Goal: Information Seeking & Learning: Learn about a topic

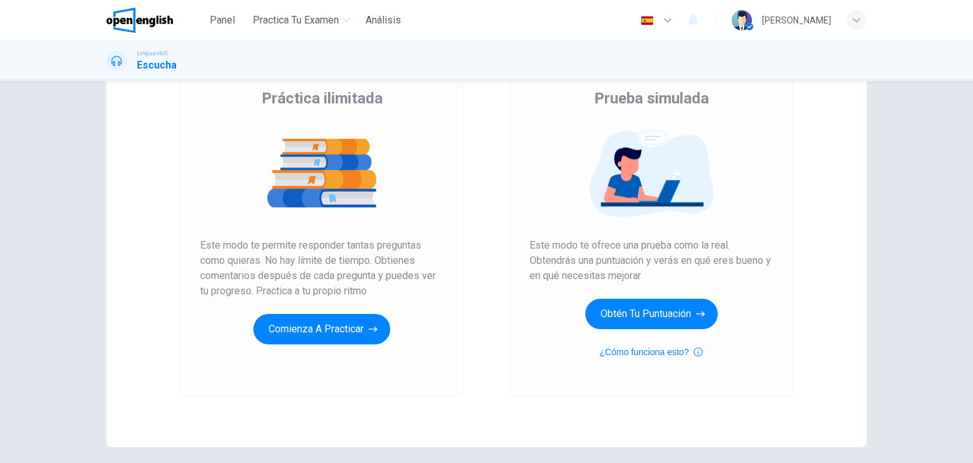
scroll to position [99, 0]
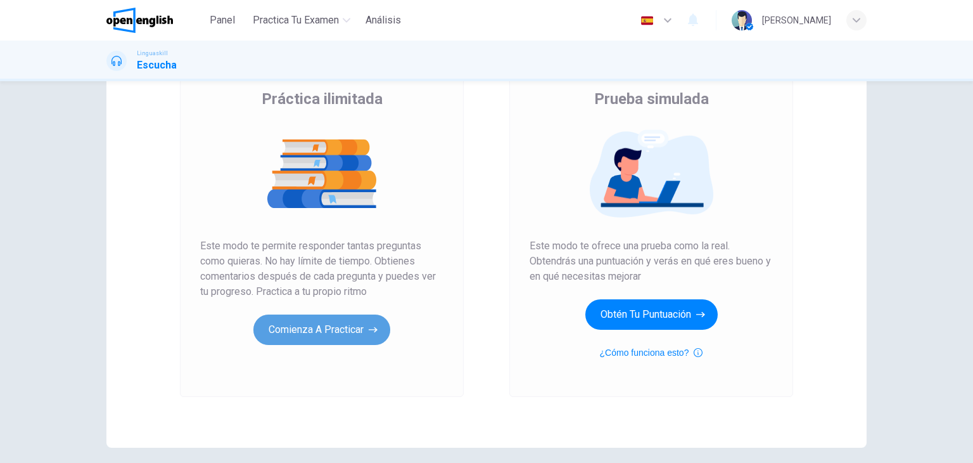
click at [286, 337] on button "Comienza a practicar" at bounding box center [321, 329] width 137 height 30
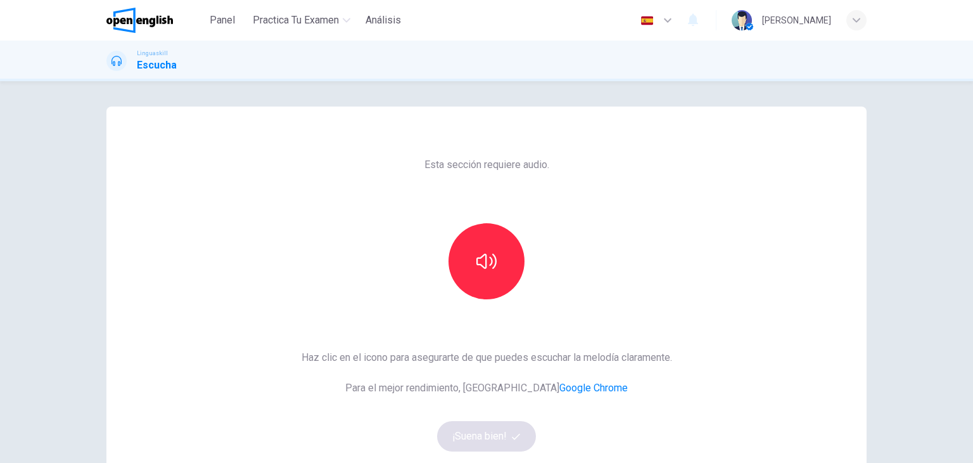
scroll to position [25, 0]
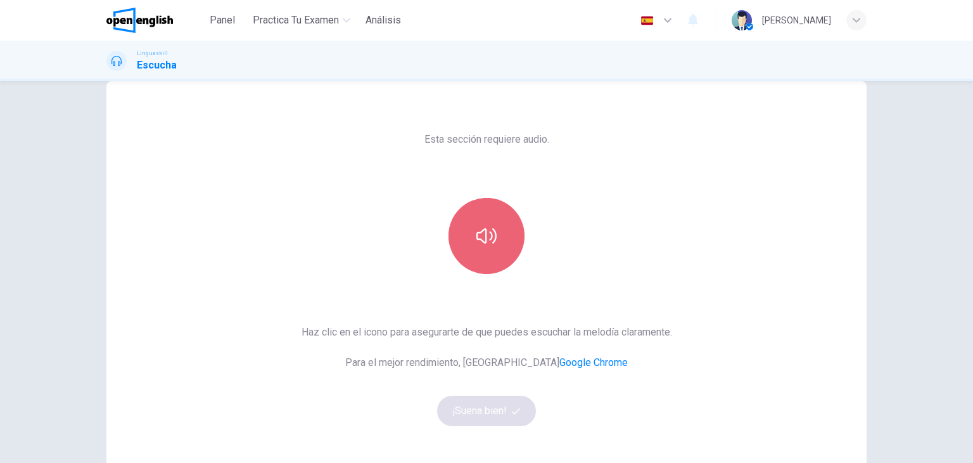
click at [487, 247] on button "button" at bounding box center [487, 236] width 76 height 76
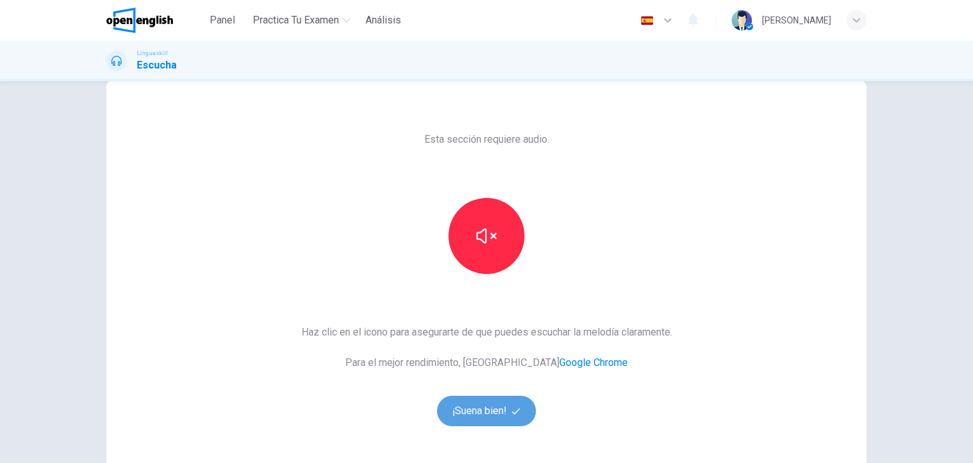
click at [492, 420] on button "¡Suena bien!" at bounding box center [486, 410] width 99 height 30
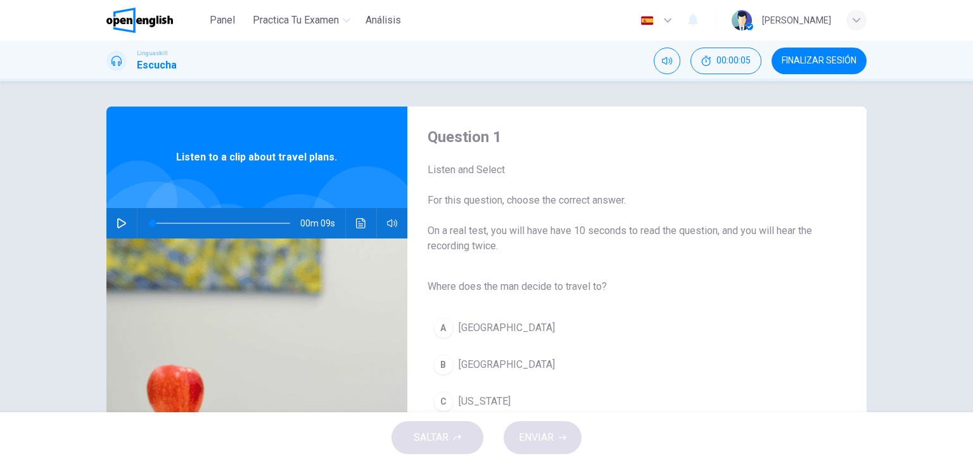
scroll to position [35, 0]
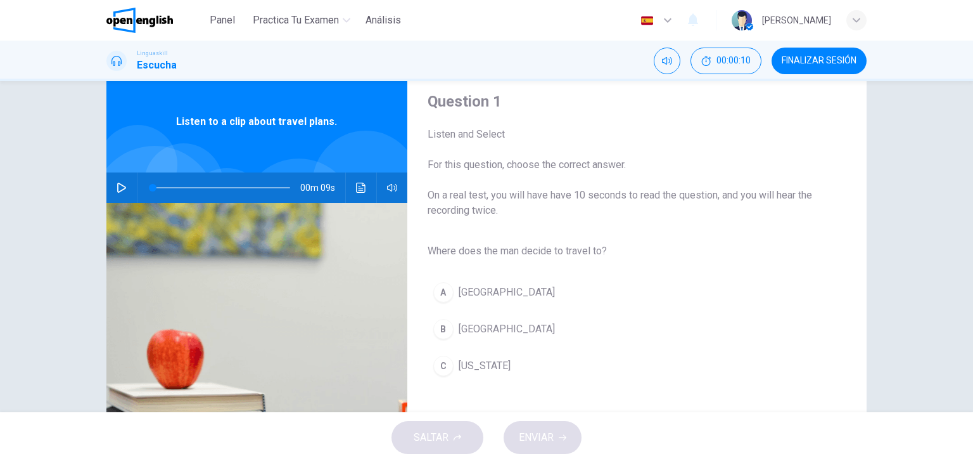
click at [525, 155] on div "Listen and Select For this question, choose the correct answer. On a real test,…" at bounding box center [627, 172] width 399 height 91
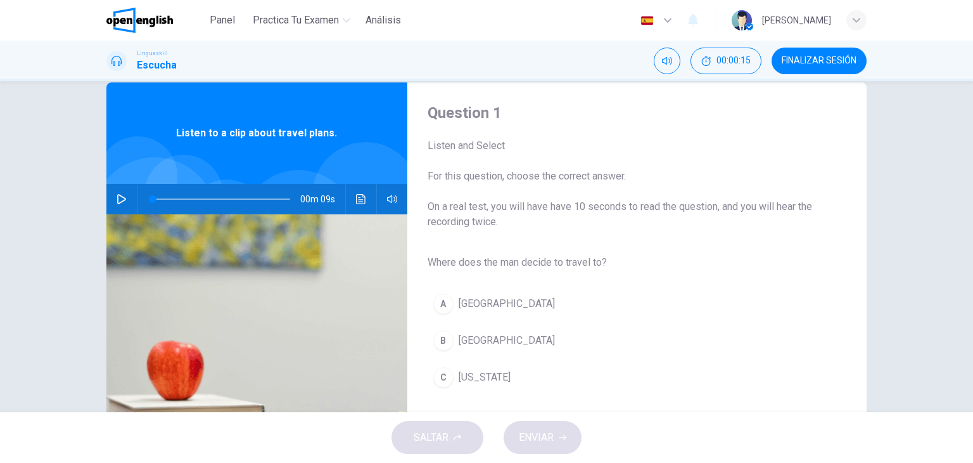
scroll to position [20, 0]
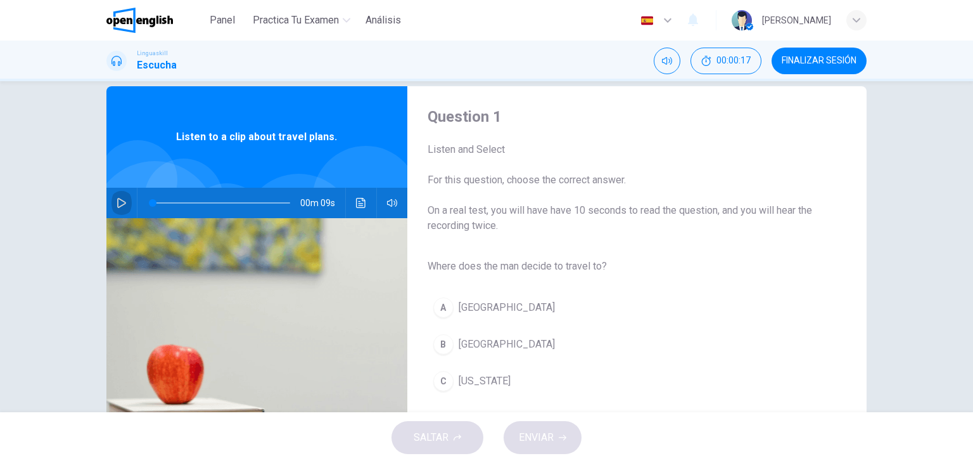
click at [122, 207] on icon "button" at bounding box center [122, 203] width 10 height 10
type input "**"
click at [112, 201] on button "button" at bounding box center [122, 203] width 20 height 30
type input "*"
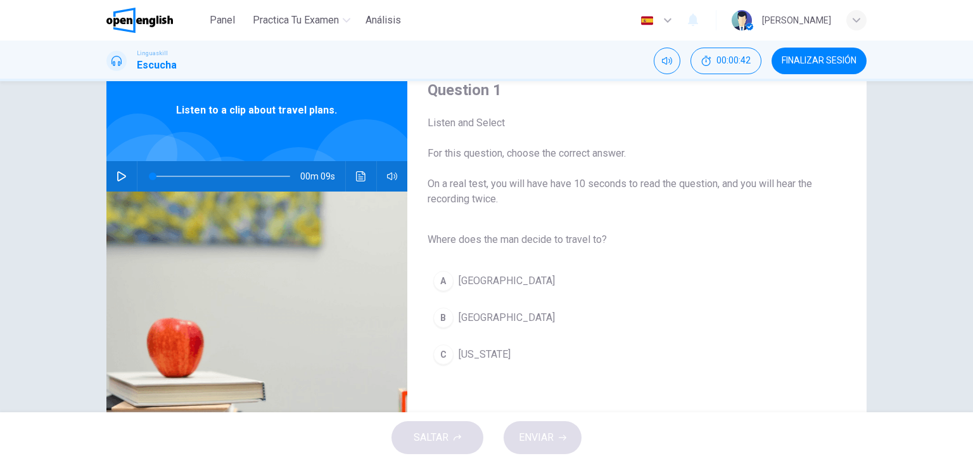
scroll to position [48, 0]
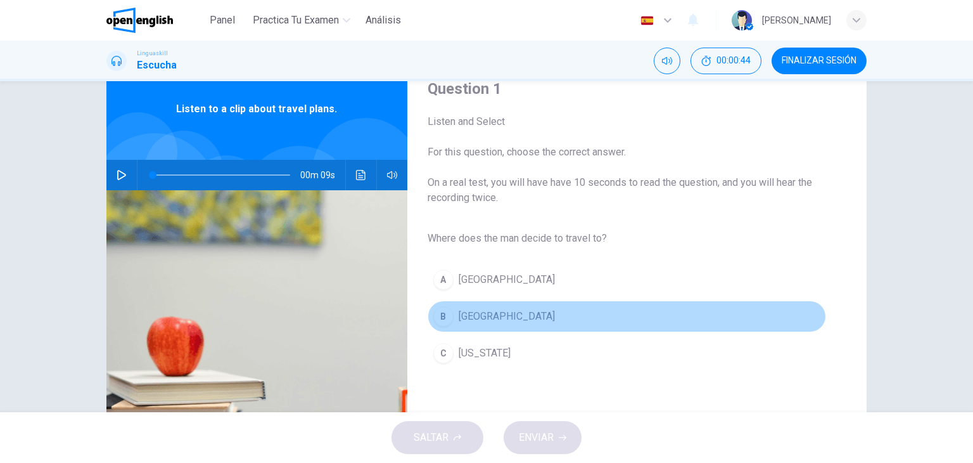
click at [475, 312] on span "[GEOGRAPHIC_DATA]" at bounding box center [507, 316] width 96 height 15
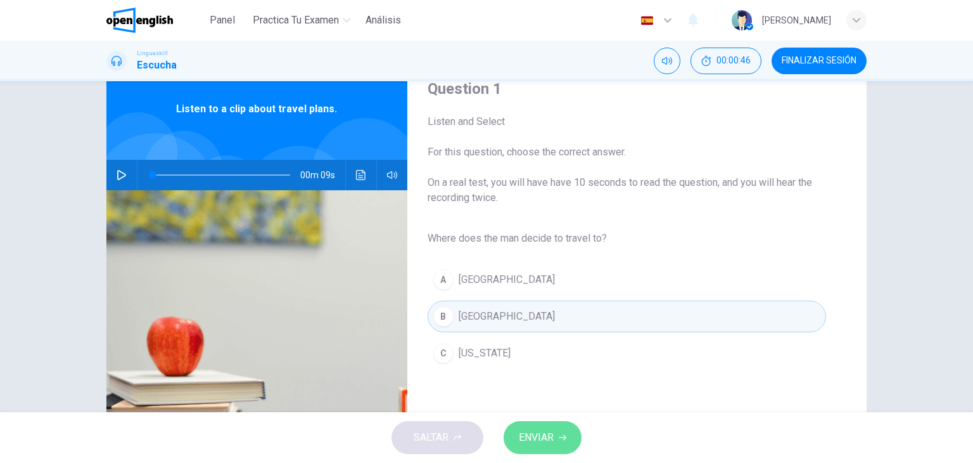
click at [530, 437] on span "ENVIAR" at bounding box center [536, 437] width 35 height 18
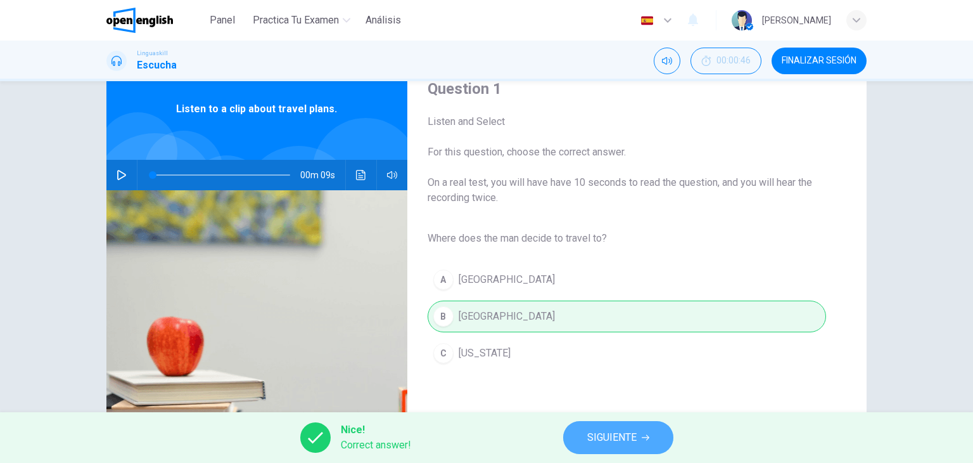
click at [605, 439] on span "SIGUIENTE" at bounding box center [611, 437] width 49 height 18
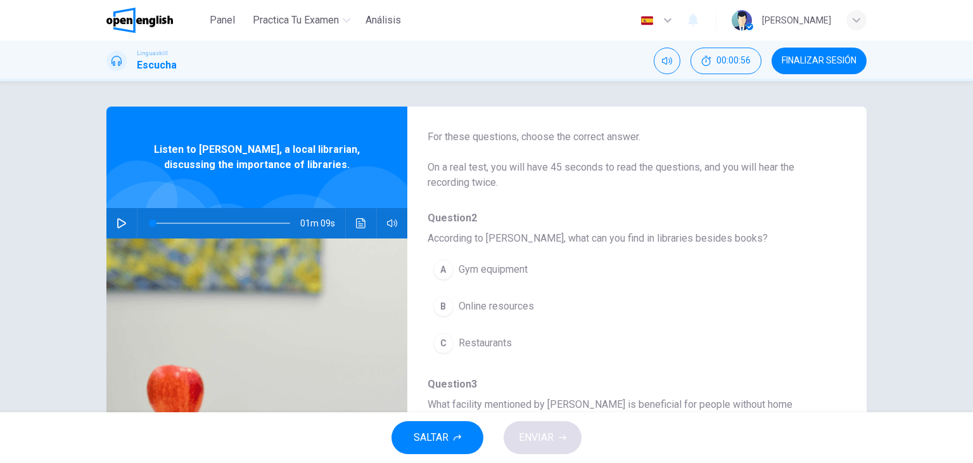
click at [669, 232] on span "According to [PERSON_NAME], what can you find in libraries besides books?" at bounding box center [627, 238] width 399 height 15
click at [116, 231] on button "button" at bounding box center [122, 223] width 20 height 30
type input "*"
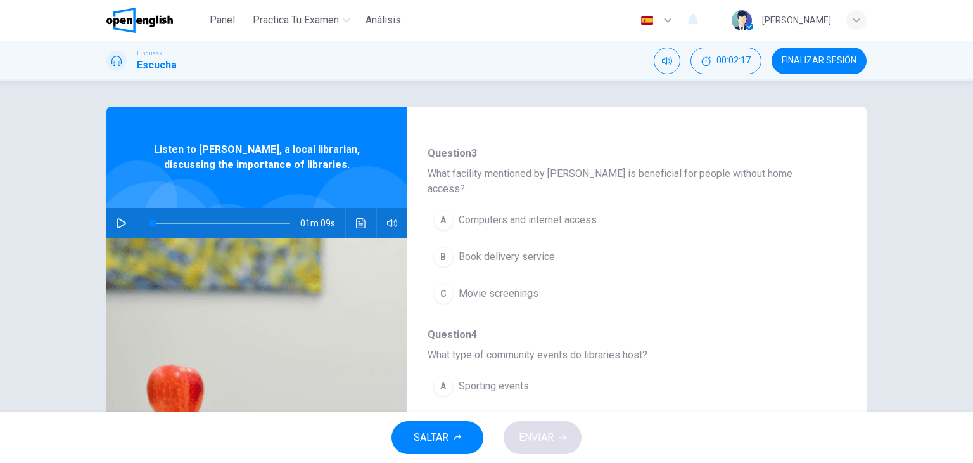
scroll to position [59, 0]
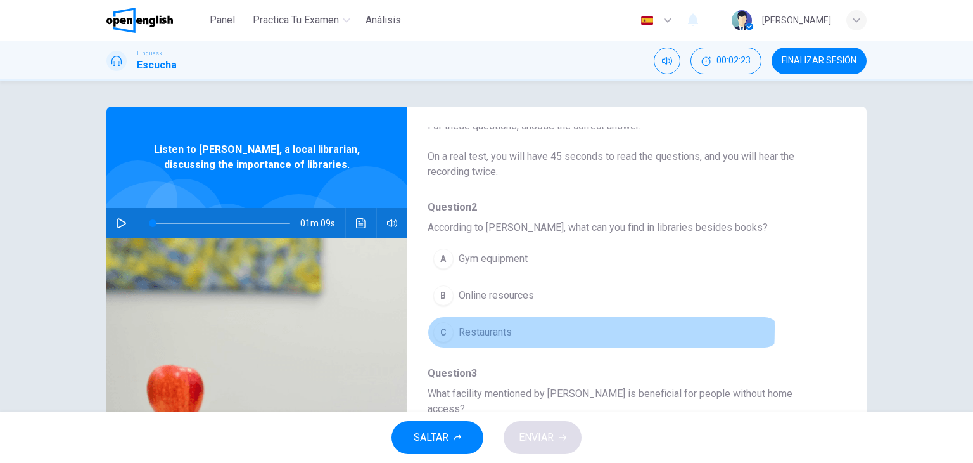
click at [433, 327] on div "C" at bounding box center [443, 332] width 20 height 20
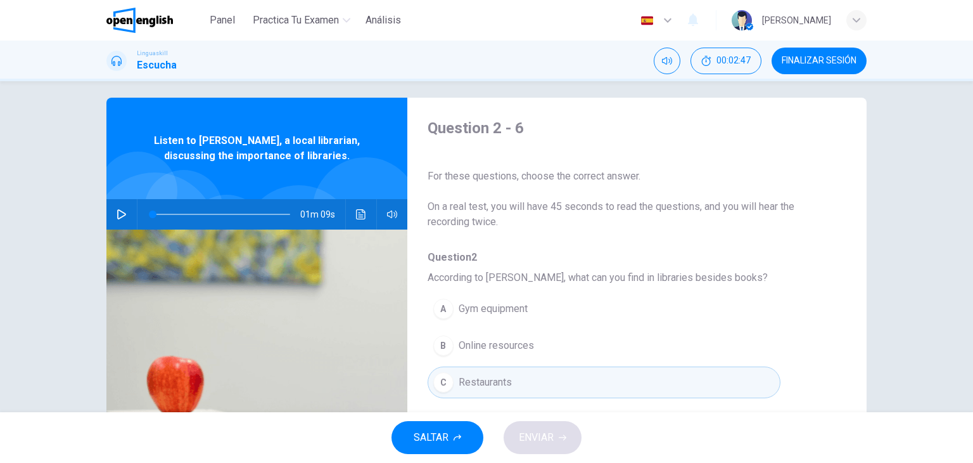
scroll to position [0, 0]
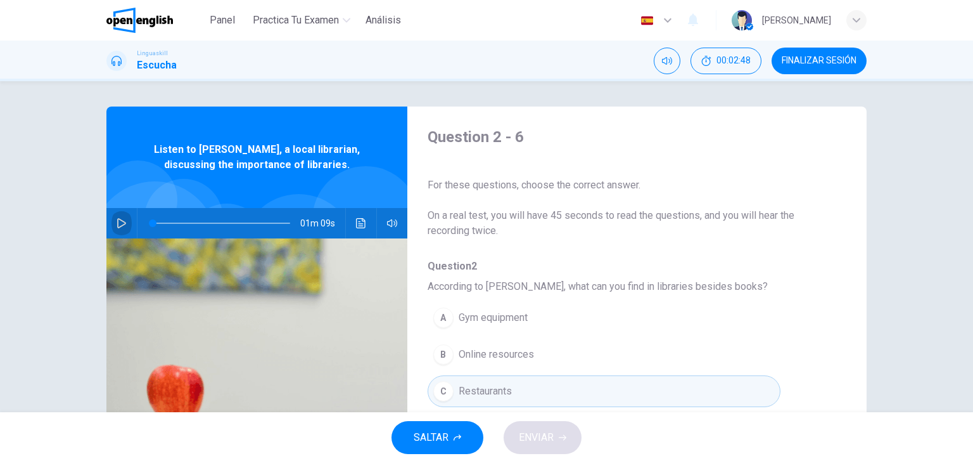
click at [126, 213] on button "button" at bounding box center [122, 223] width 20 height 30
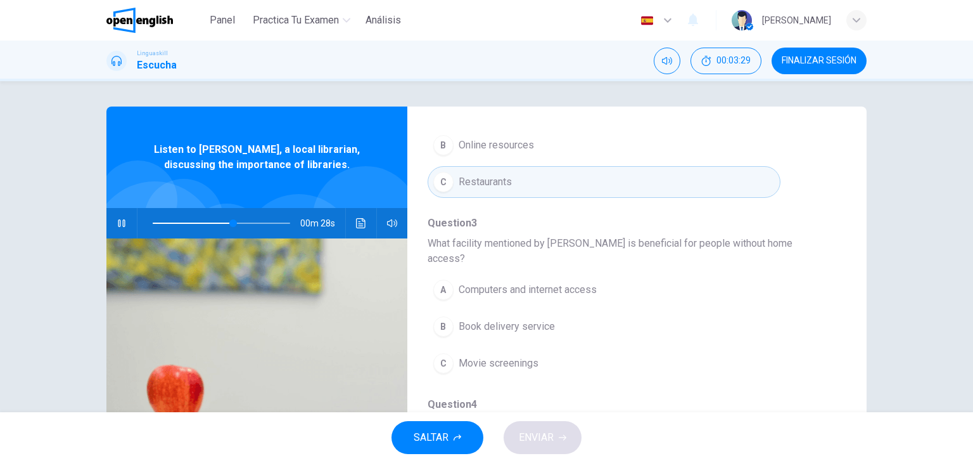
scroll to position [212, 0]
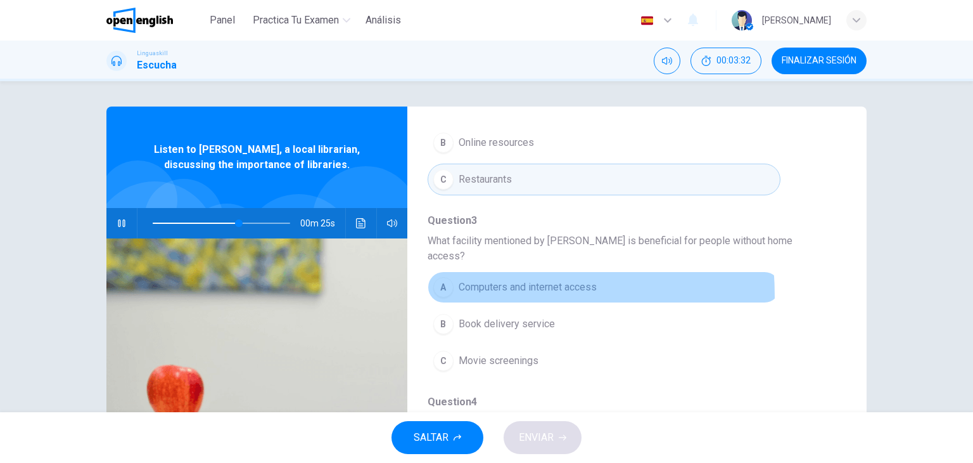
click at [440, 279] on div "A" at bounding box center [443, 287] width 20 height 20
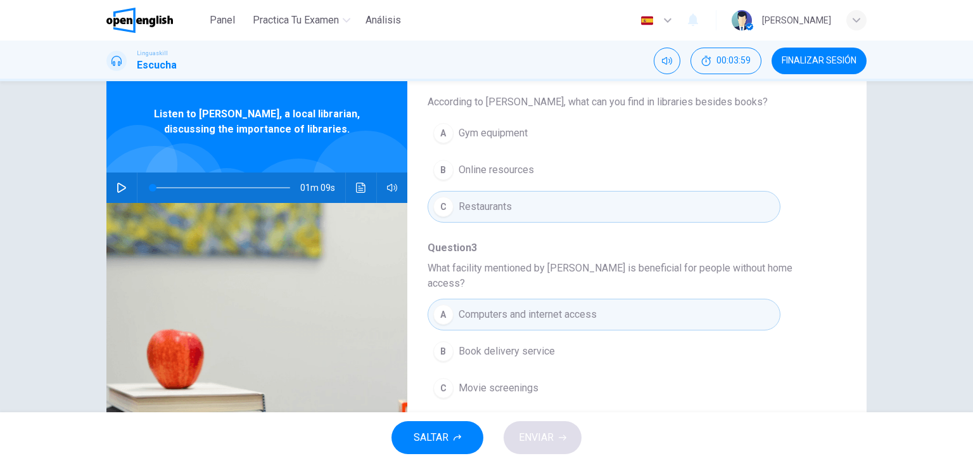
scroll to position [33, 0]
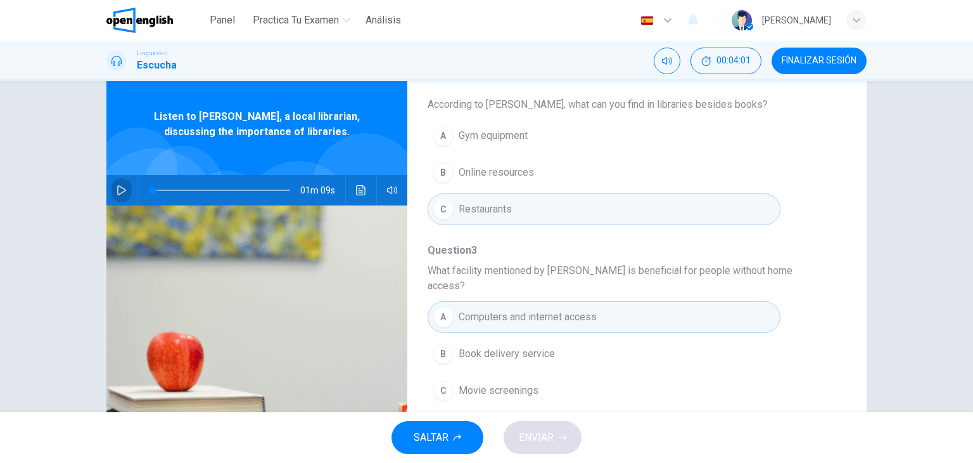
click at [120, 188] on icon "button" at bounding box center [121, 190] width 9 height 10
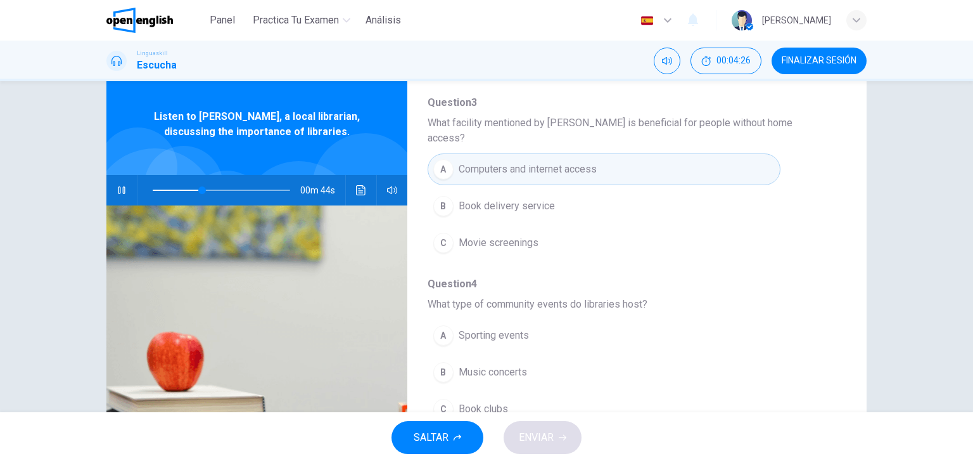
scroll to position [331, 0]
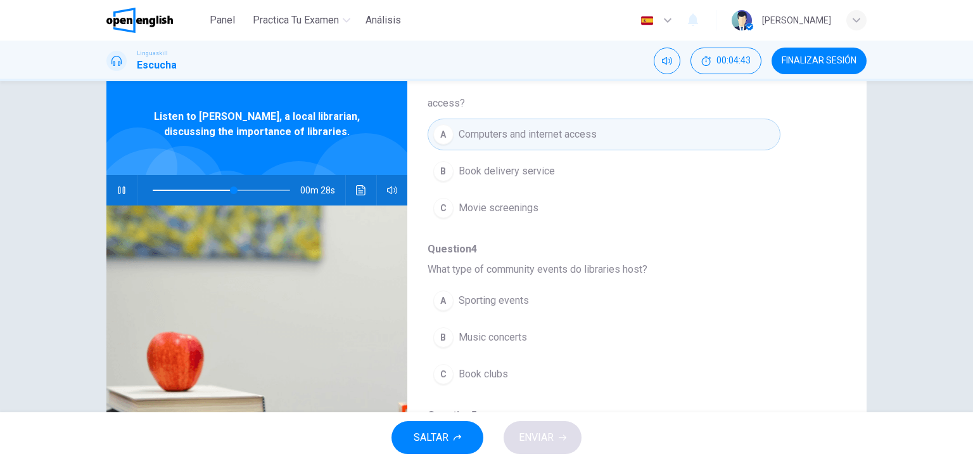
click at [490, 366] on span "Book clubs" at bounding box center [483, 373] width 49 height 15
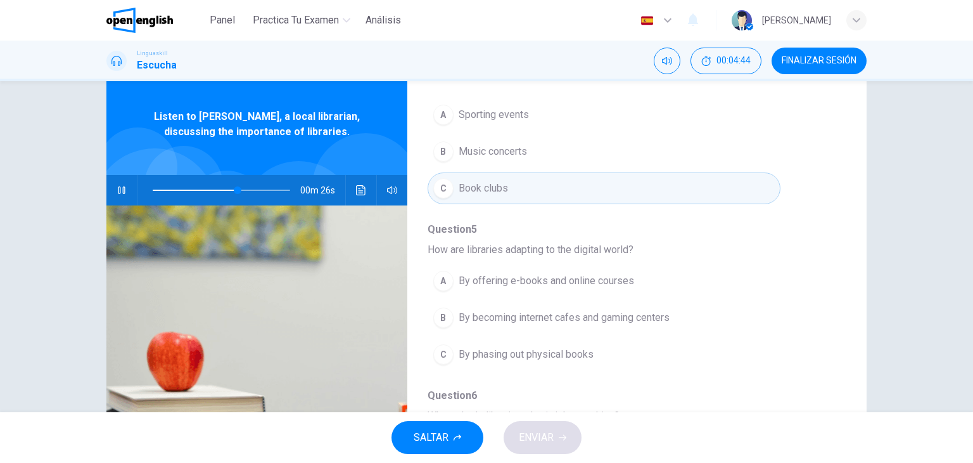
scroll to position [522, 0]
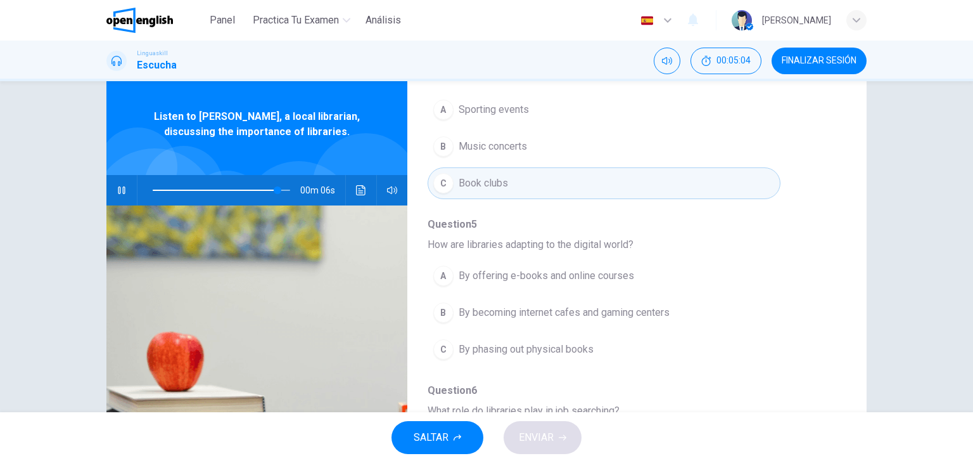
click at [515, 268] on span "By offering e-books and online courses" at bounding box center [547, 275] width 176 height 15
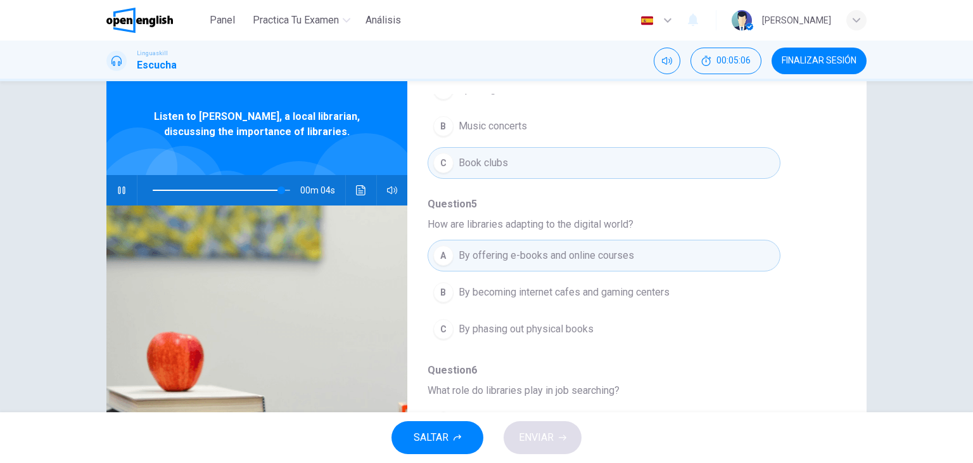
scroll to position [160, 0]
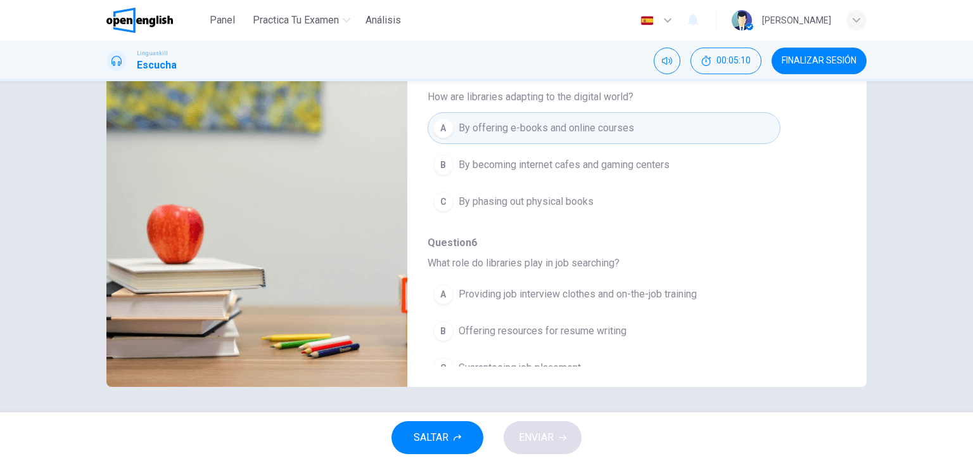
type input "*"
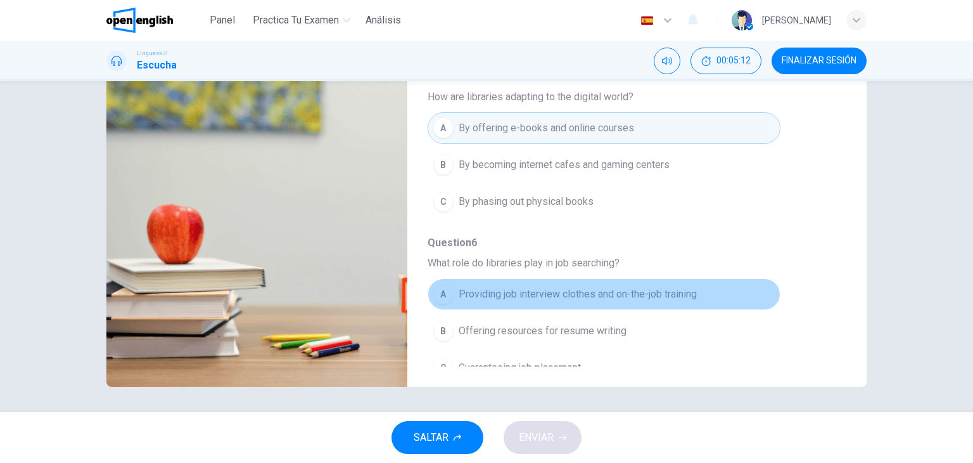
click at [644, 286] on span "Providing job interview clothes and on-the-job training" at bounding box center [578, 293] width 238 height 15
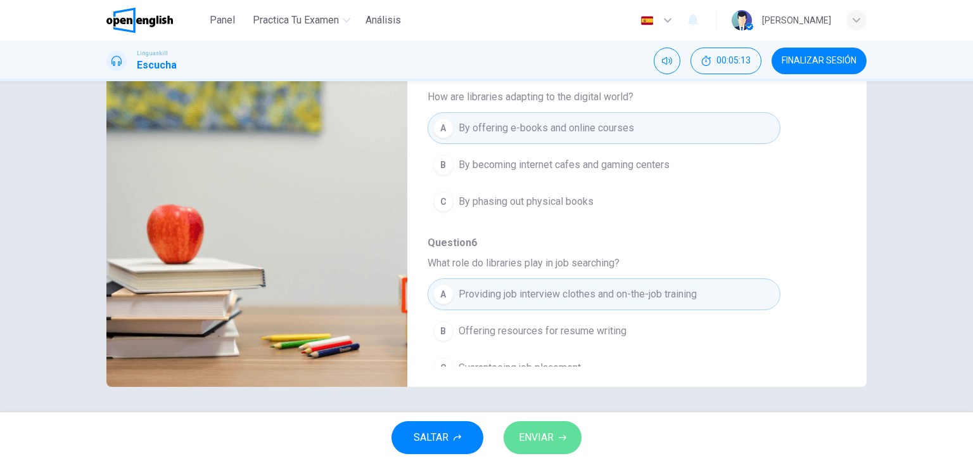
click at [555, 443] on button "ENVIAR" at bounding box center [543, 437] width 78 height 33
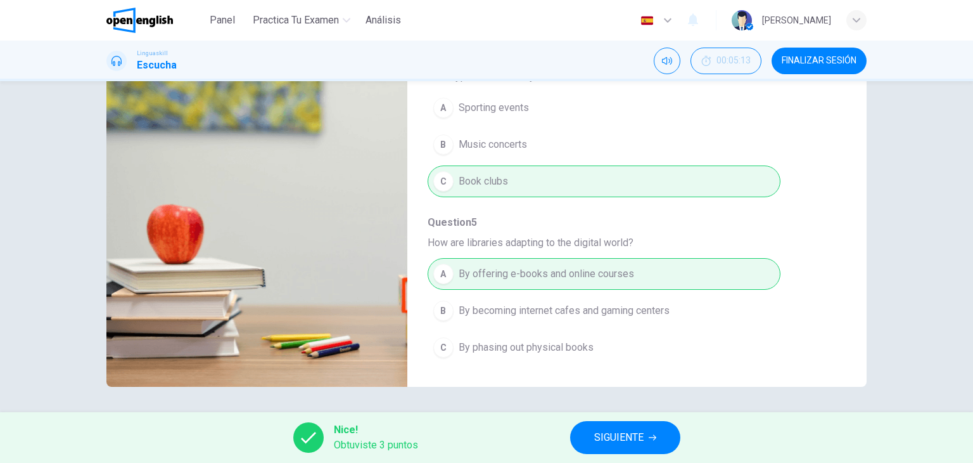
scroll to position [542, 0]
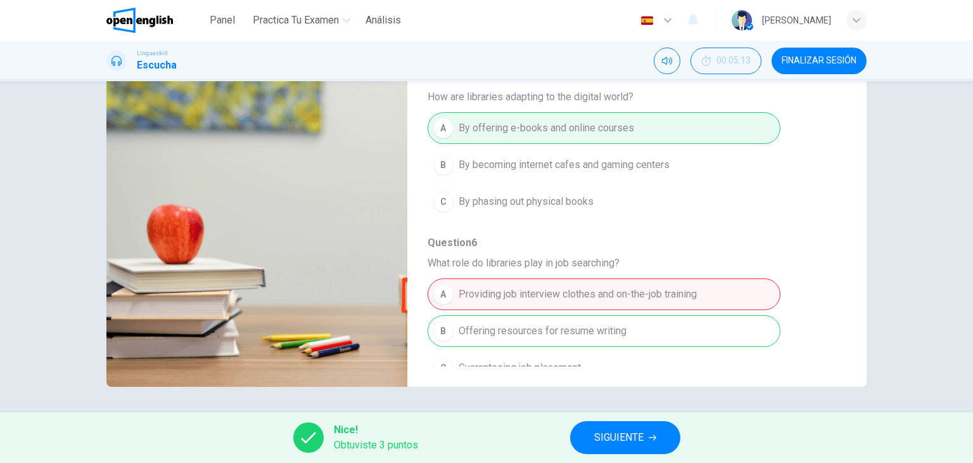
click at [626, 444] on span "SIGUIENTE" at bounding box center [618, 437] width 49 height 18
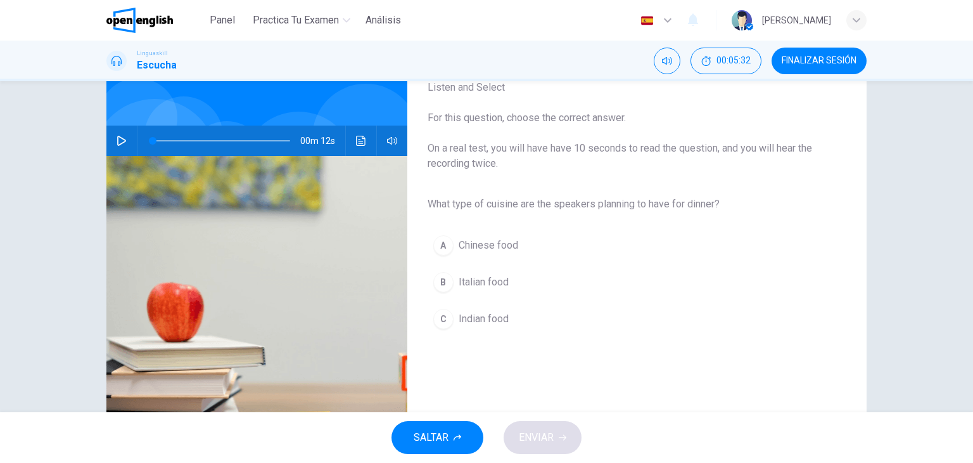
scroll to position [85, 0]
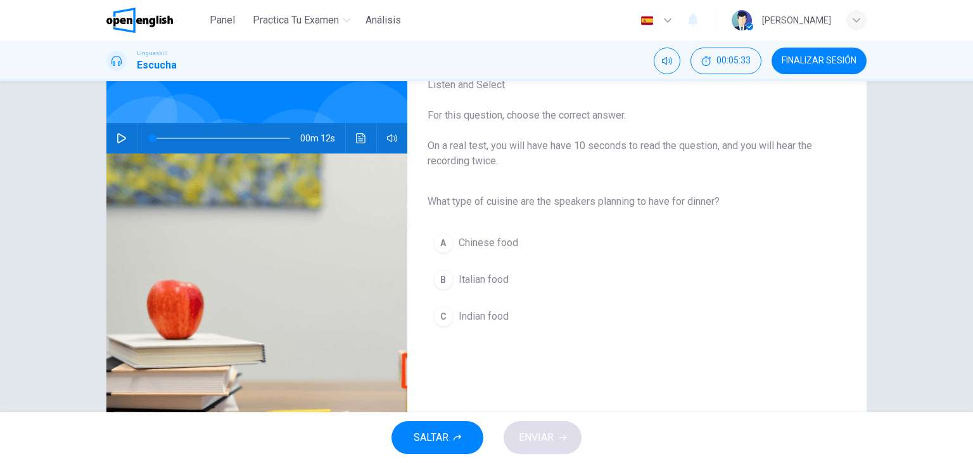
click at [117, 134] on icon "button" at bounding box center [121, 138] width 9 height 10
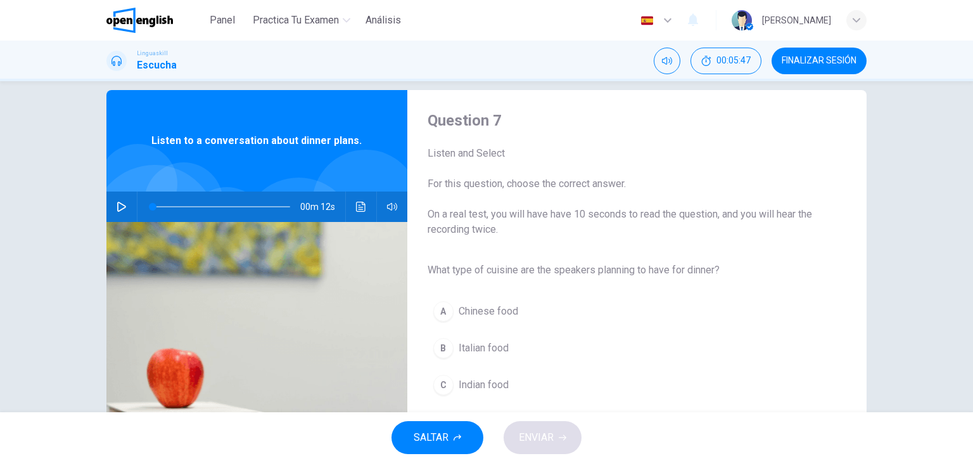
scroll to position [54, 0]
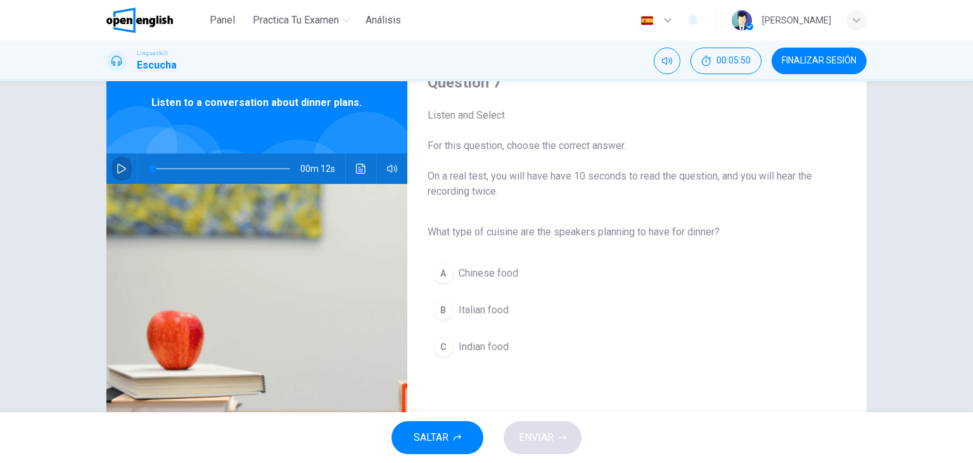
click at [117, 167] on icon "button" at bounding box center [122, 168] width 10 height 10
click at [117, 173] on icon "button" at bounding box center [122, 168] width 10 height 10
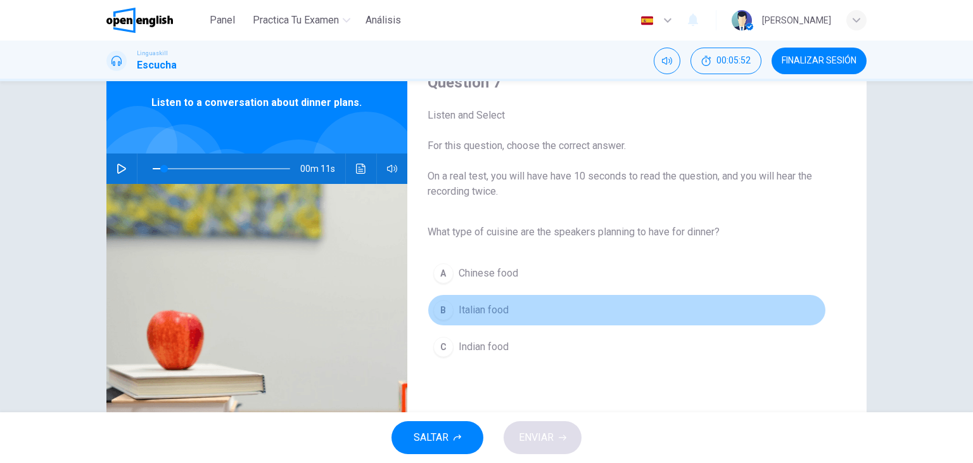
click at [482, 310] on span "Italian food" at bounding box center [484, 309] width 50 height 15
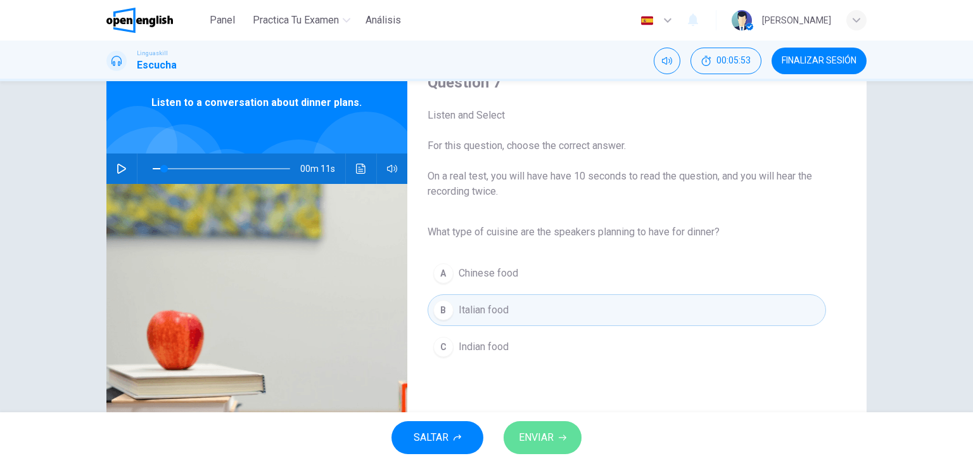
click at [567, 452] on button "ENVIAR" at bounding box center [543, 437] width 78 height 33
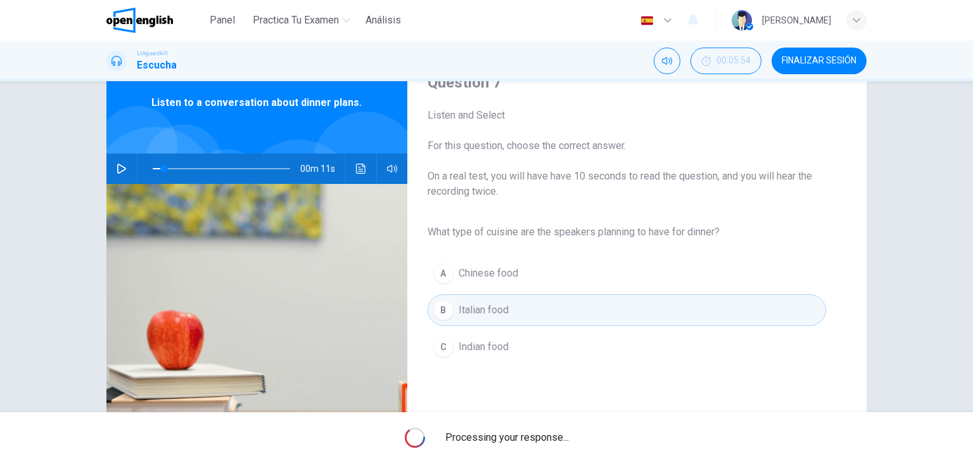
type input "*"
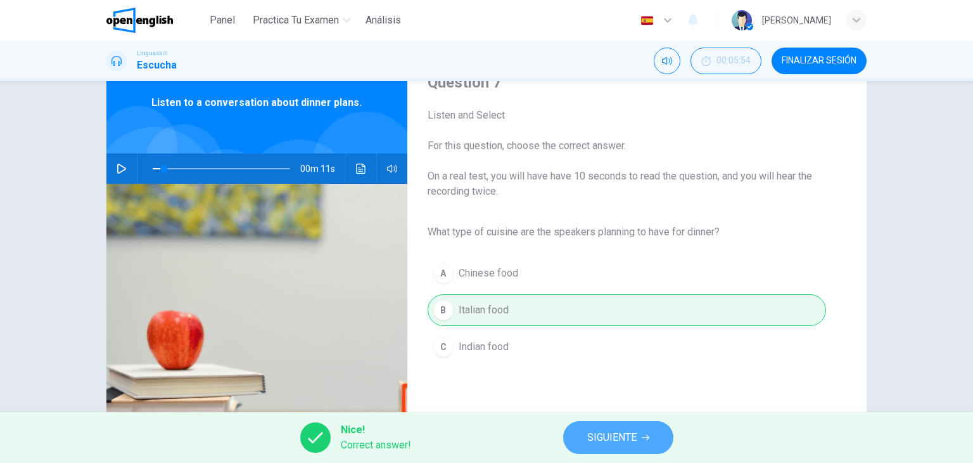
click at [603, 439] on span "SIGUIENTE" at bounding box center [611, 437] width 49 height 18
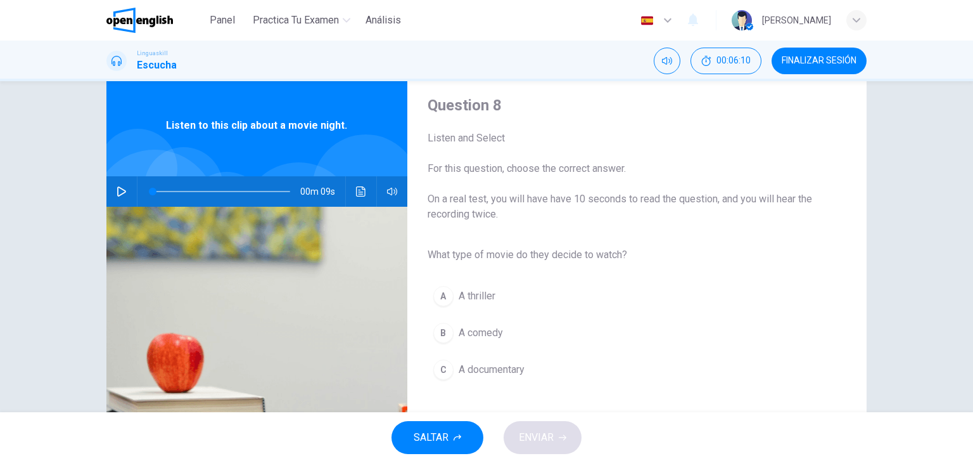
scroll to position [29, 0]
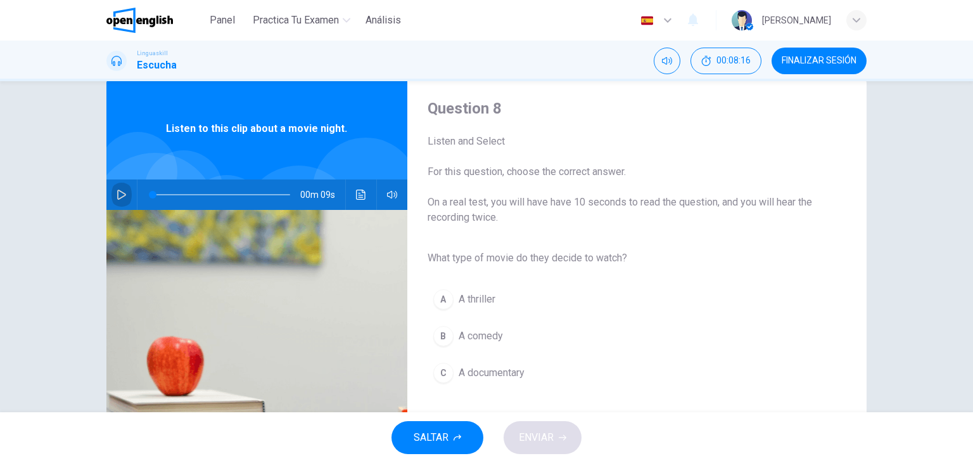
click at [124, 193] on button "button" at bounding box center [122, 194] width 20 height 30
type input "*"
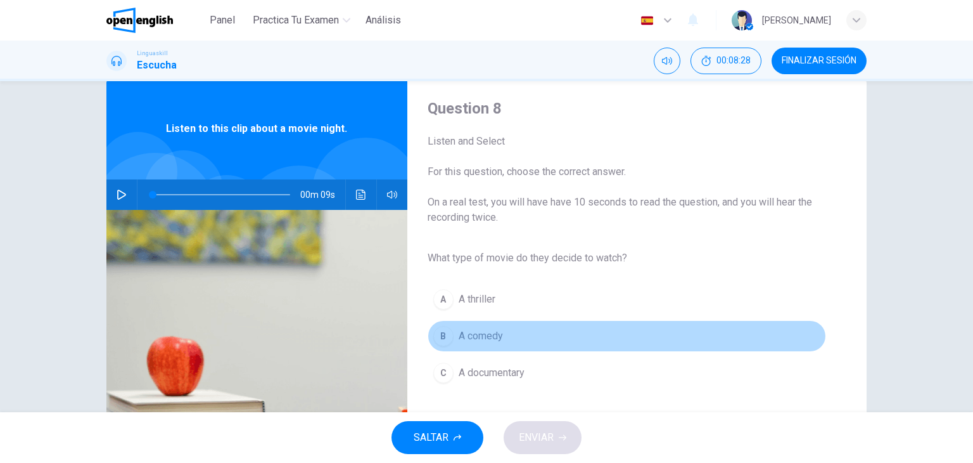
click at [461, 326] on button "B A comedy" at bounding box center [627, 336] width 399 height 32
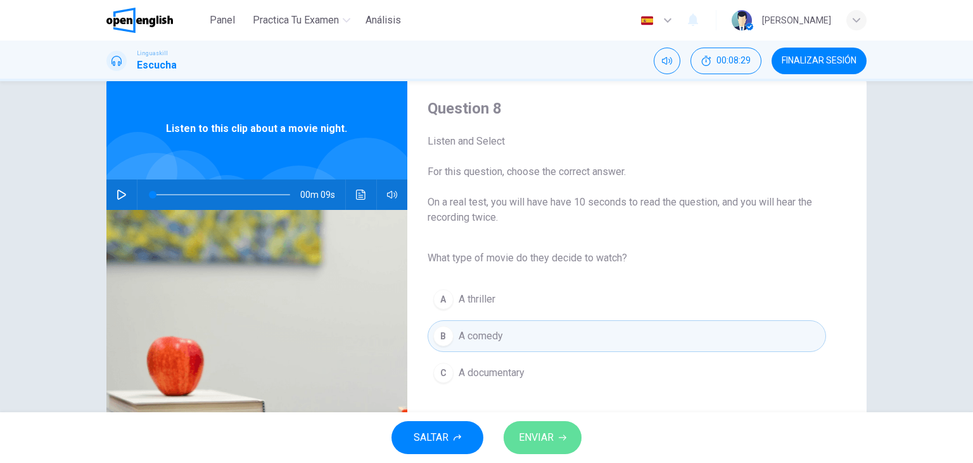
click at [548, 438] on span "ENVIAR" at bounding box center [536, 437] width 35 height 18
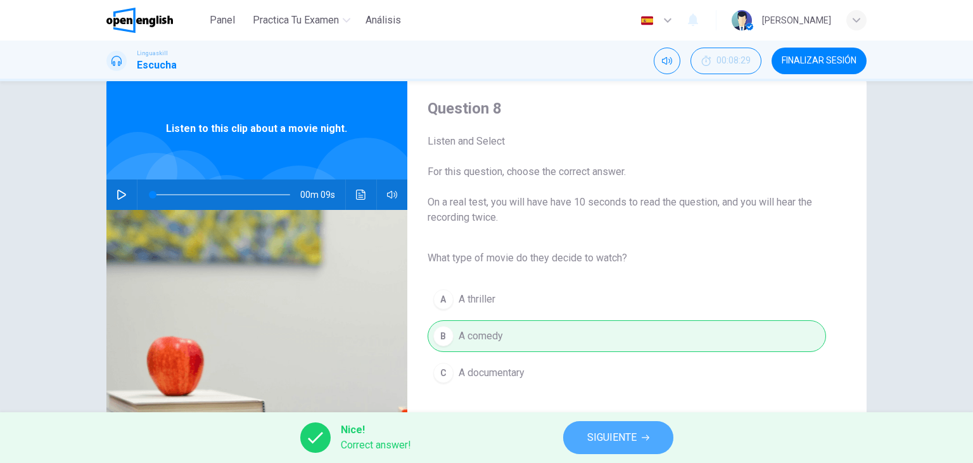
click at [599, 448] on button "SIGUIENTE" at bounding box center [618, 437] width 110 height 33
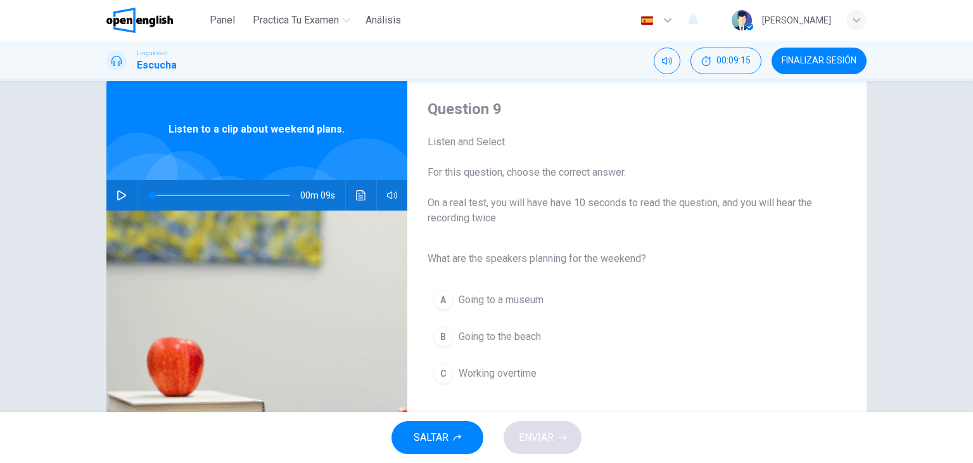
scroll to position [24, 0]
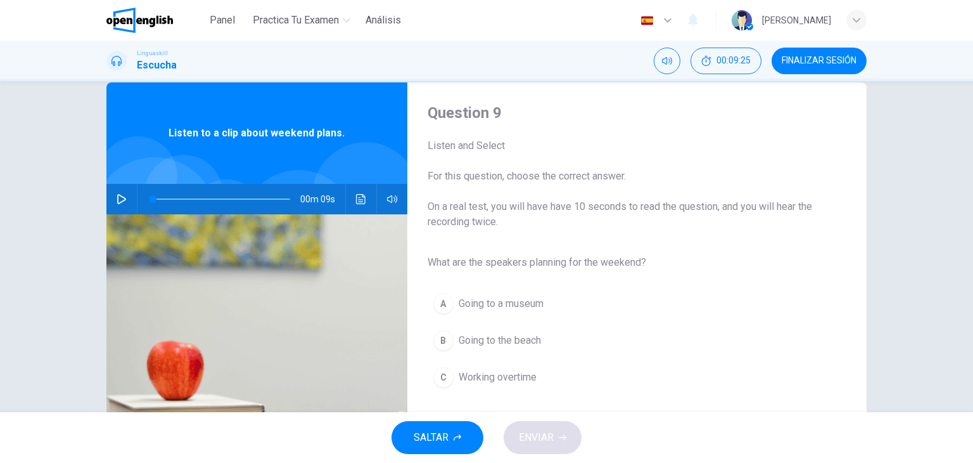
drag, startPoint x: 653, startPoint y: 261, endPoint x: 421, endPoint y: 261, distance: 231.3
click at [421, 261] on div "Question 9 Listen and Select For this question, choose the correct answer. On a…" at bounding box center [626, 303] width 439 height 400
drag, startPoint x: 426, startPoint y: 261, endPoint x: 479, endPoint y: 261, distance: 53.2
click at [479, 261] on span "What are the speakers planning for the weekend?" at bounding box center [627, 262] width 399 height 15
drag, startPoint x: 430, startPoint y: 260, endPoint x: 601, endPoint y: 253, distance: 171.2
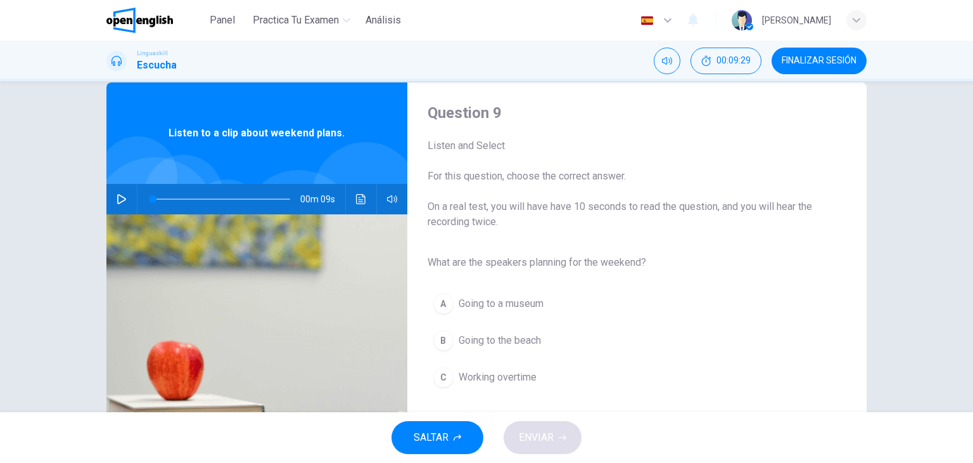
click at [601, 253] on div "What are the speakers planning for the weekend? A Going to a museum B Going to …" at bounding box center [627, 323] width 399 height 146
drag, startPoint x: 651, startPoint y: 260, endPoint x: 645, endPoint y: 339, distance: 79.4
click at [645, 339] on div "What are the speakers planning for the weekend? A Going to a museum B Going to …" at bounding box center [627, 323] width 399 height 146
click at [128, 198] on button "button" at bounding box center [122, 199] width 20 height 30
type input "*"
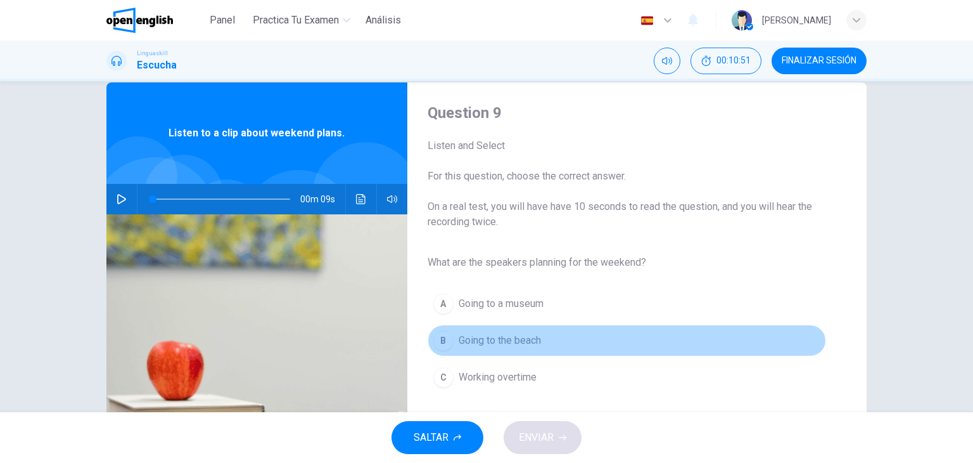
click at [477, 330] on button "B Going to the beach" at bounding box center [627, 340] width 399 height 32
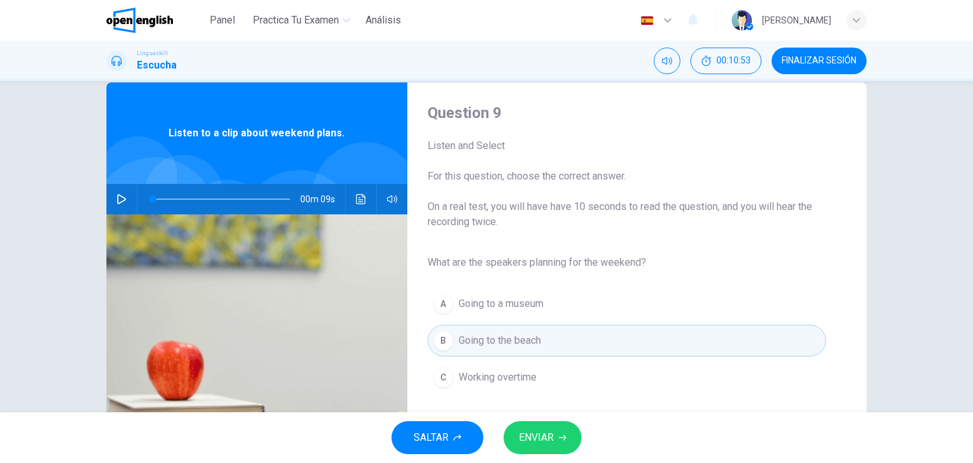
click at [553, 435] on span "ENVIAR" at bounding box center [536, 437] width 35 height 18
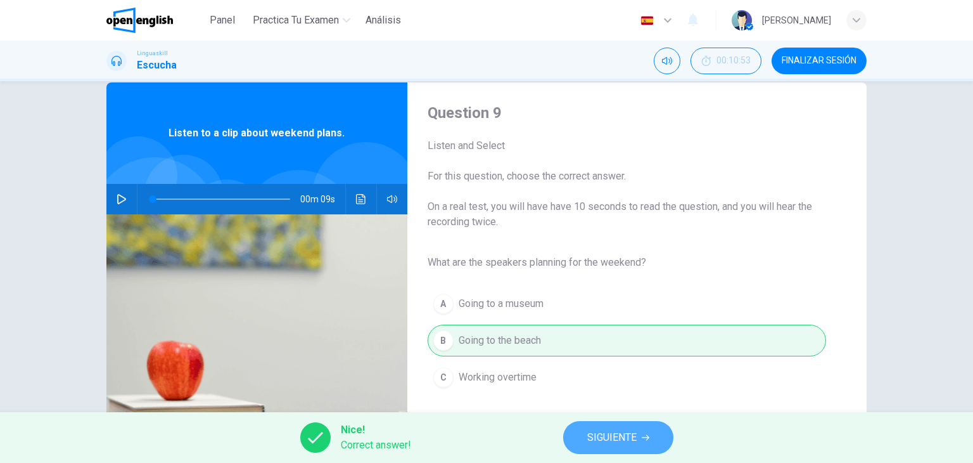
click at [591, 442] on span "SIGUIENTE" at bounding box center [611, 437] width 49 height 18
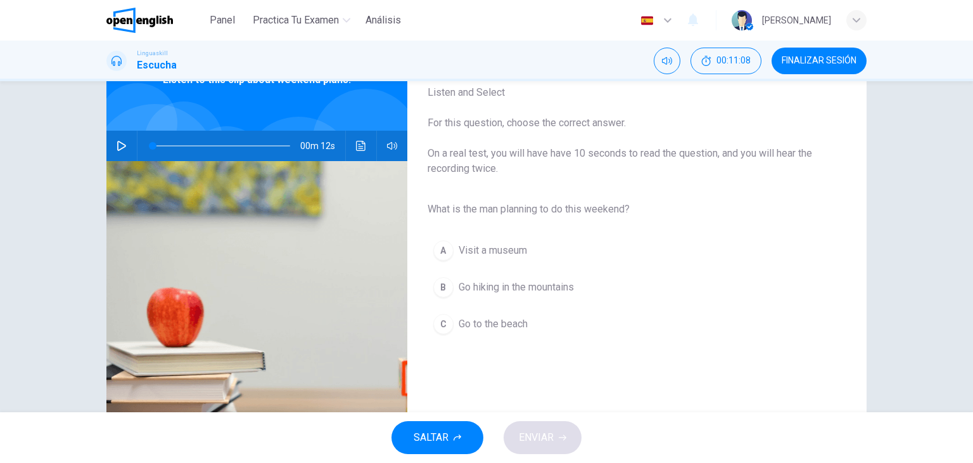
scroll to position [78, 0]
click at [129, 145] on div "00m 12s" at bounding box center [256, 145] width 301 height 30
click at [124, 145] on button "button" at bounding box center [122, 145] width 20 height 30
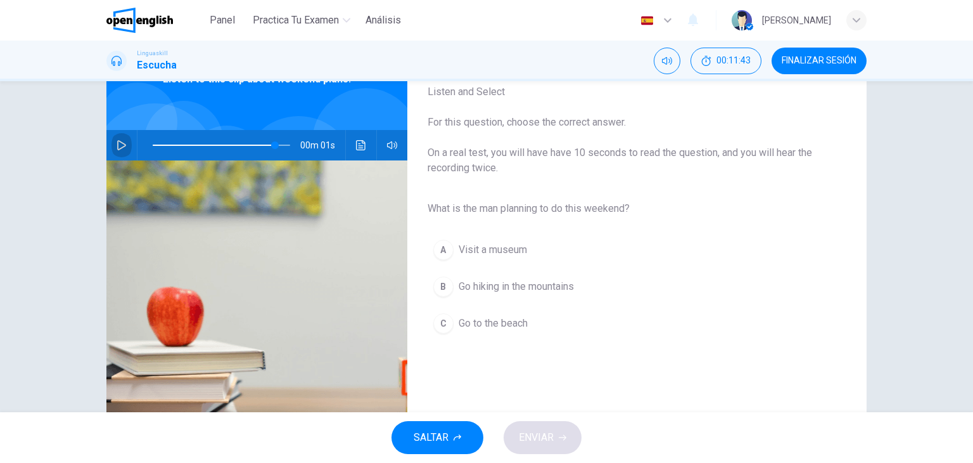
click at [124, 145] on button "button" at bounding box center [122, 145] width 20 height 30
type input "*"
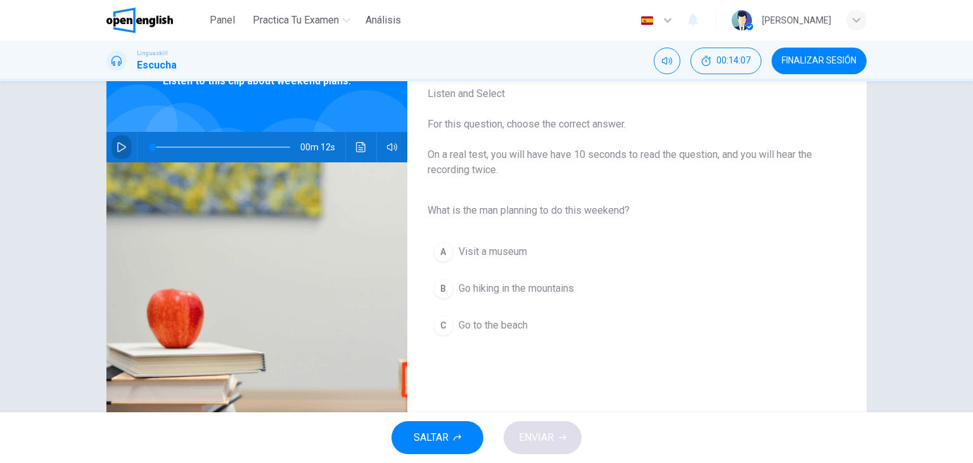
scroll to position [30, 0]
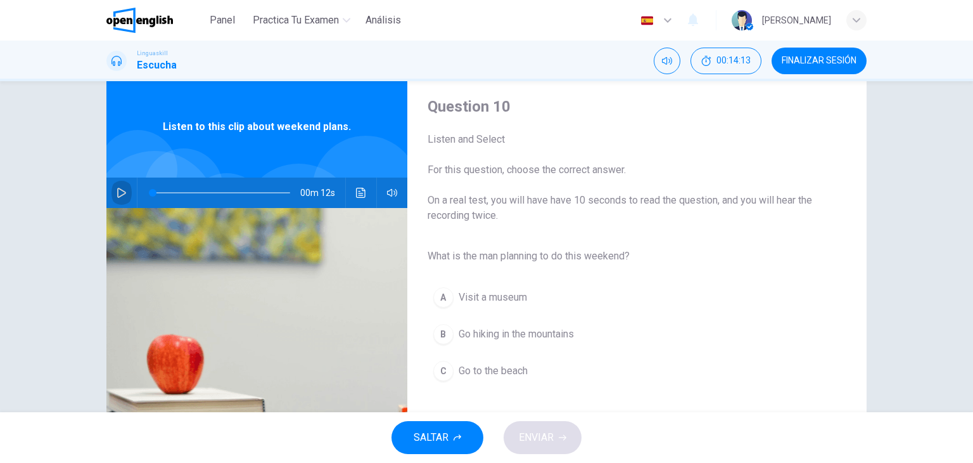
click at [547, 340] on span "Go hiking in the mountains" at bounding box center [516, 333] width 115 height 15
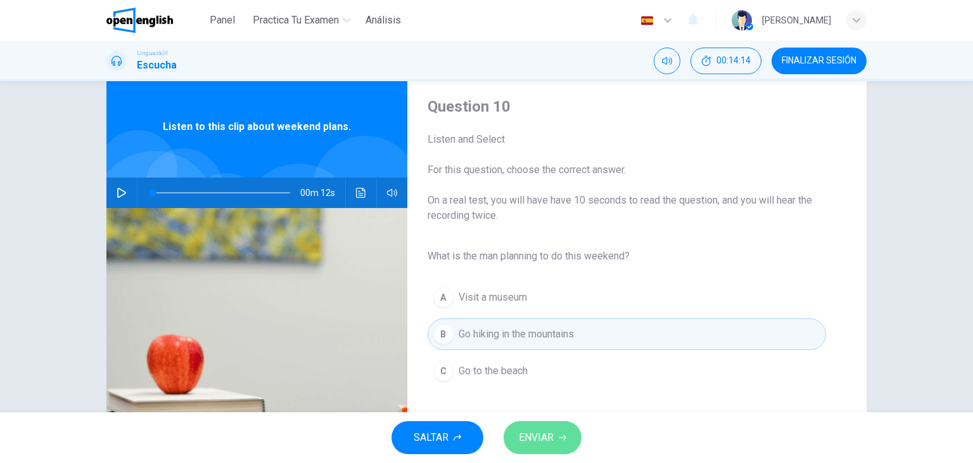
click at [549, 430] on span "ENVIAR" at bounding box center [536, 437] width 35 height 18
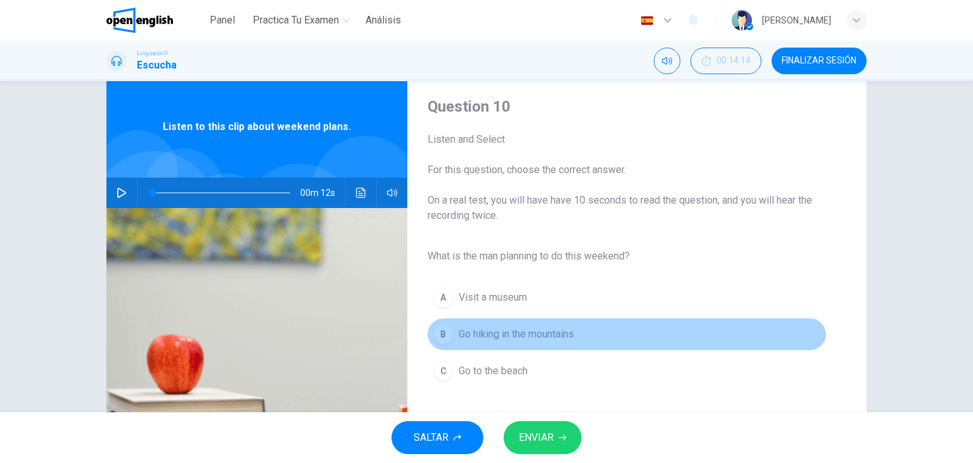
click at [579, 338] on button "B Go hiking in the mountains" at bounding box center [627, 334] width 399 height 32
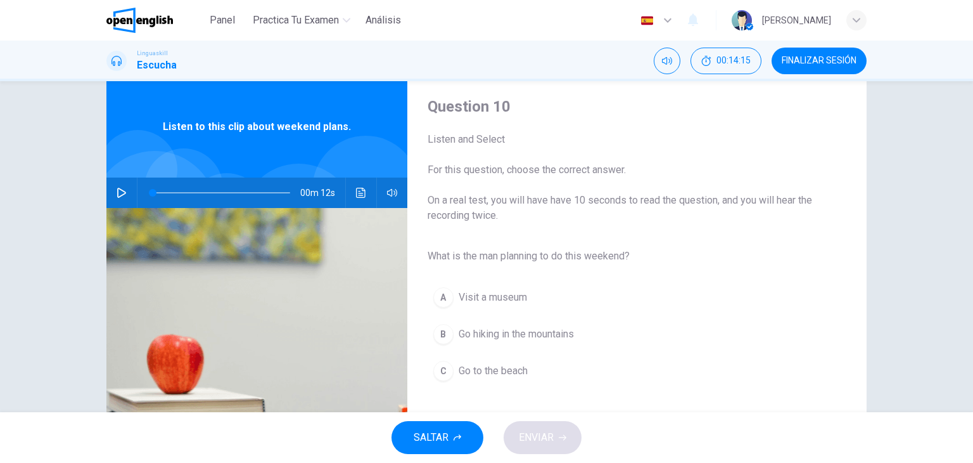
click at [555, 335] on span "Go hiking in the mountains" at bounding box center [516, 333] width 115 height 15
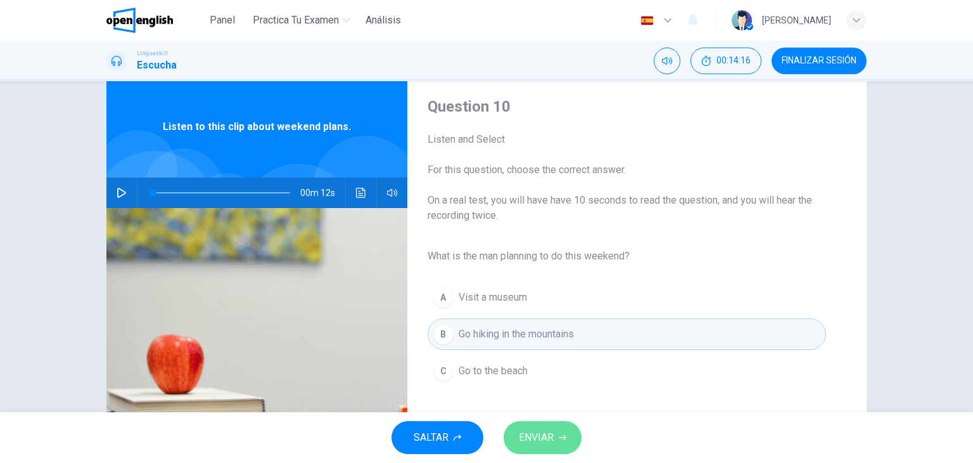
click at [555, 442] on button "ENVIAR" at bounding box center [543, 437] width 78 height 33
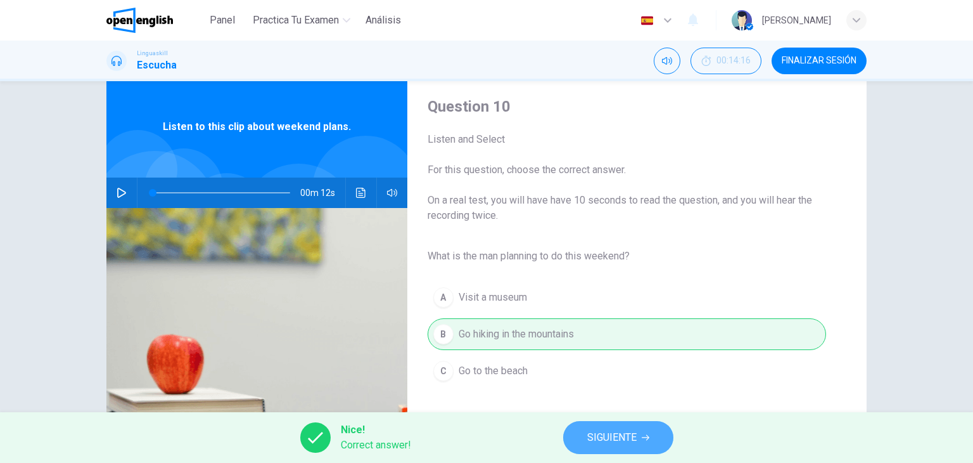
click at [606, 429] on span "SIGUIENTE" at bounding box center [611, 437] width 49 height 18
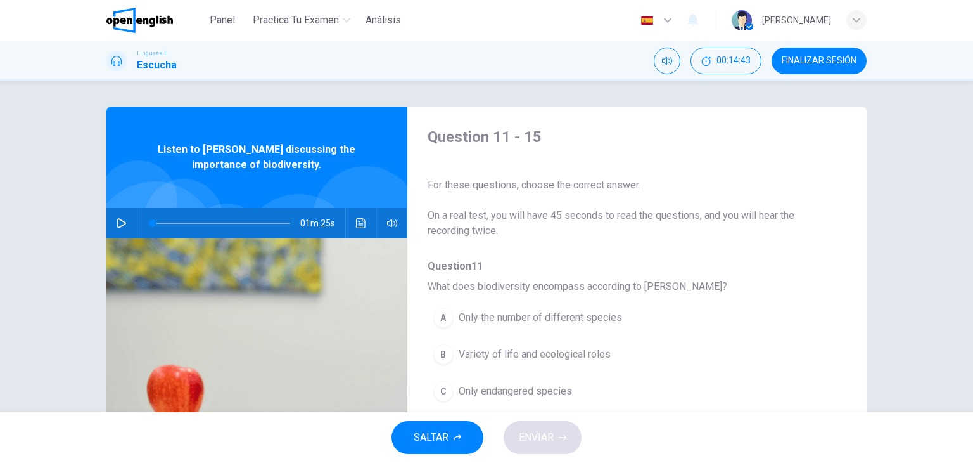
drag, startPoint x: 717, startPoint y: 290, endPoint x: 657, endPoint y: 121, distance: 179.2
click at [657, 121] on div "Question 11 - 15 For these questions, choose the correct answer. On a real test…" at bounding box center [486, 326] width 760 height 440
click at [112, 229] on button "button" at bounding box center [122, 223] width 20 height 30
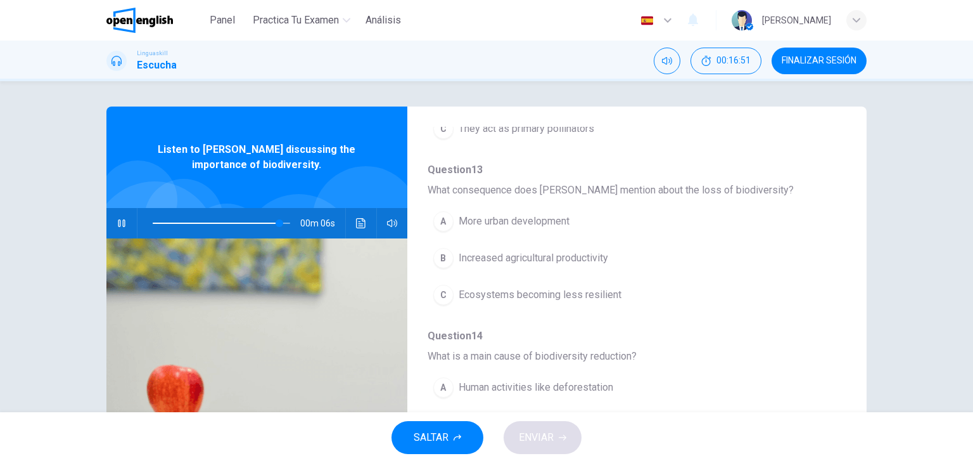
scroll to position [428, 0]
click at [153, 223] on span at bounding box center [155, 223] width 8 height 8
click at [120, 223] on icon "button" at bounding box center [122, 223] width 10 height 10
drag, startPoint x: 152, startPoint y: 223, endPoint x: 121, endPoint y: 223, distance: 31.1
click at [121, 223] on div "01m 23s" at bounding box center [256, 223] width 301 height 30
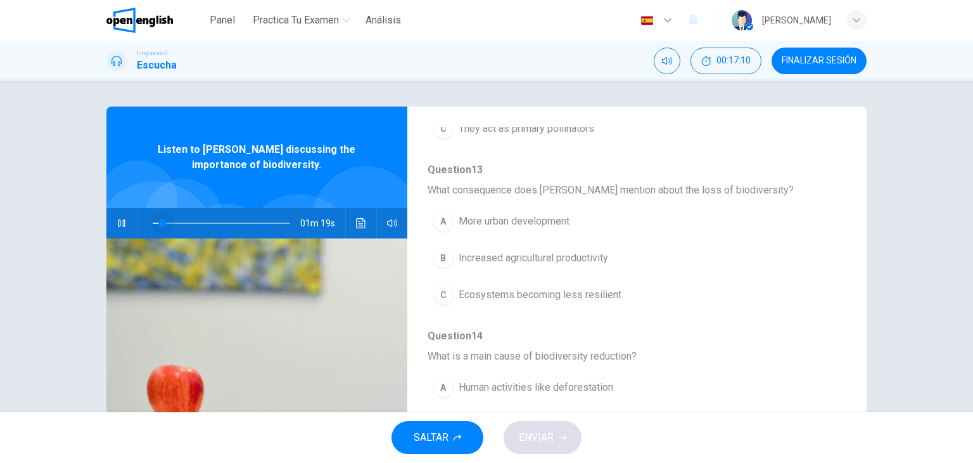
drag, startPoint x: 159, startPoint y: 226, endPoint x: 133, endPoint y: 218, distance: 27.1
click at [133, 218] on div "01m 19s" at bounding box center [256, 223] width 301 height 30
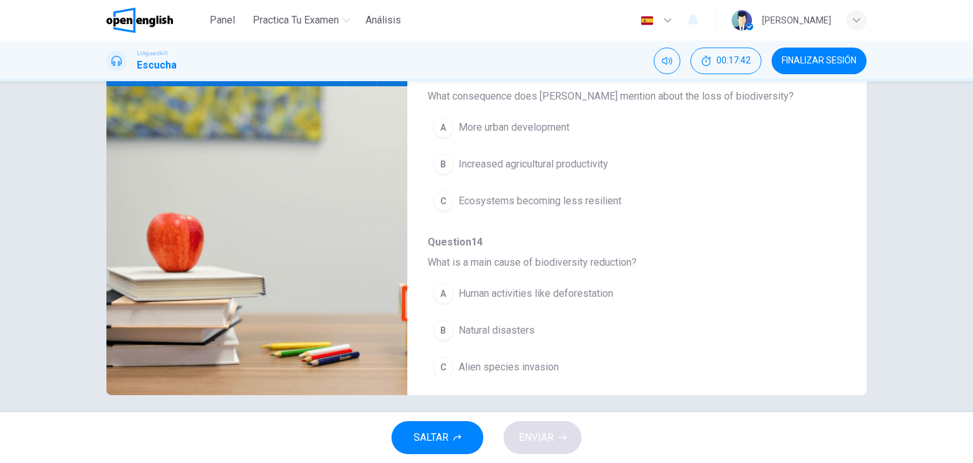
scroll to position [345, 0]
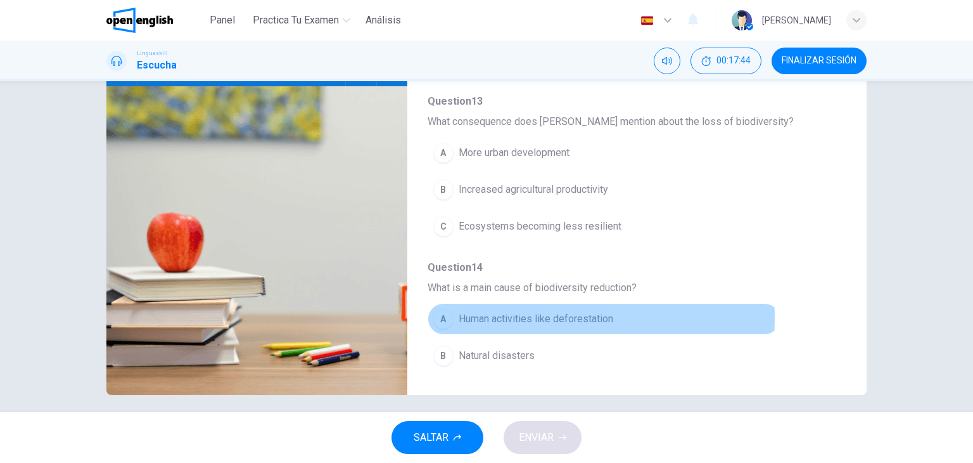
click at [483, 314] on span "Human activities like deforestation" at bounding box center [536, 318] width 155 height 15
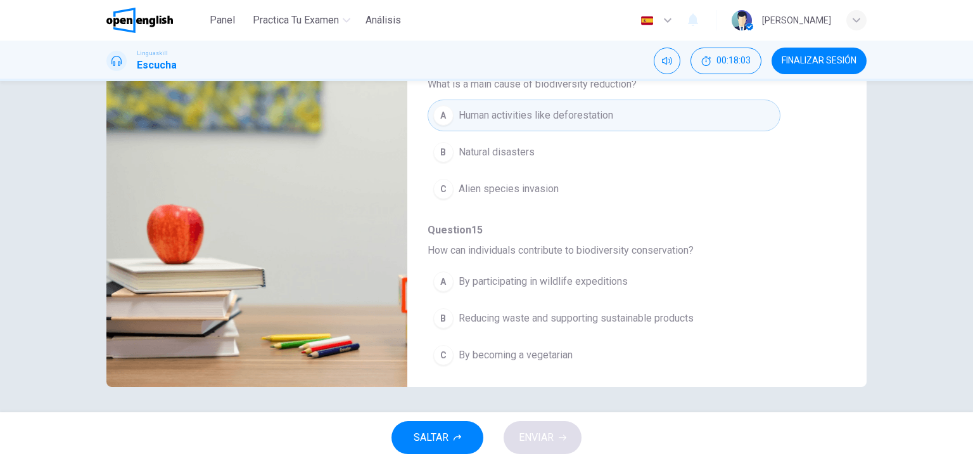
scroll to position [542, 0]
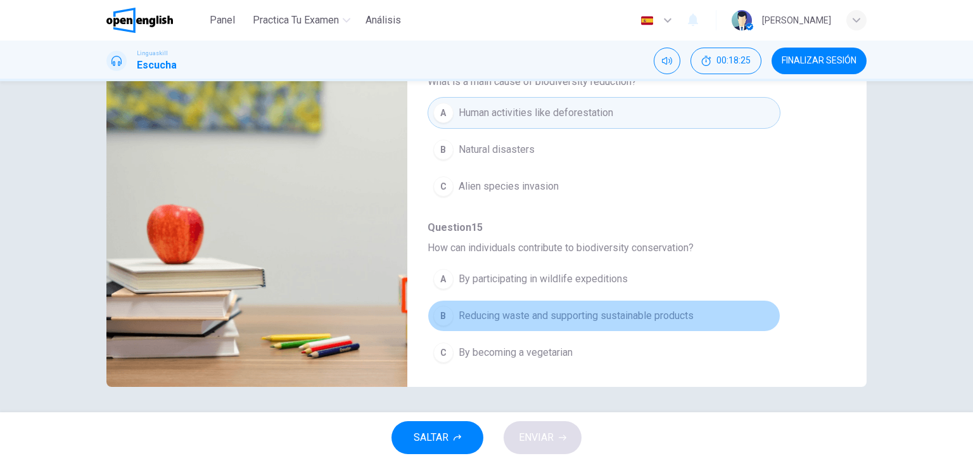
click at [646, 310] on span "Reducing waste and supporting sustainable products" at bounding box center [576, 315] width 235 height 15
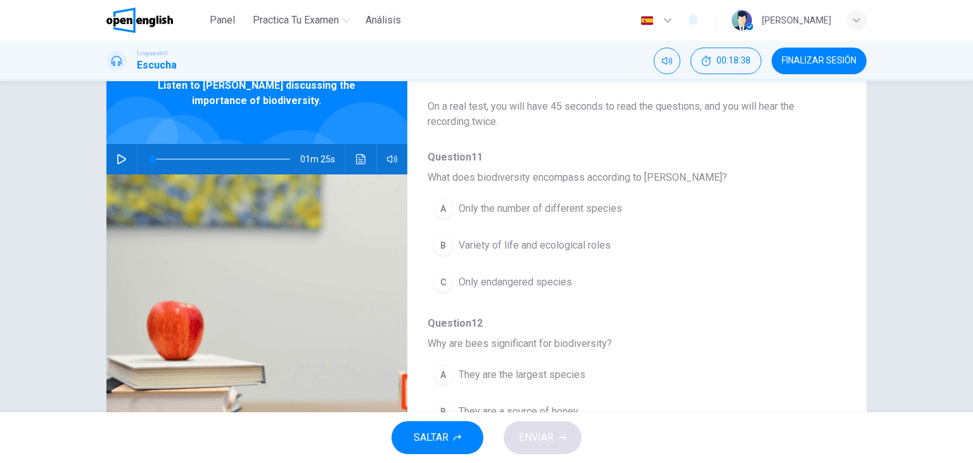
scroll to position [0, 0]
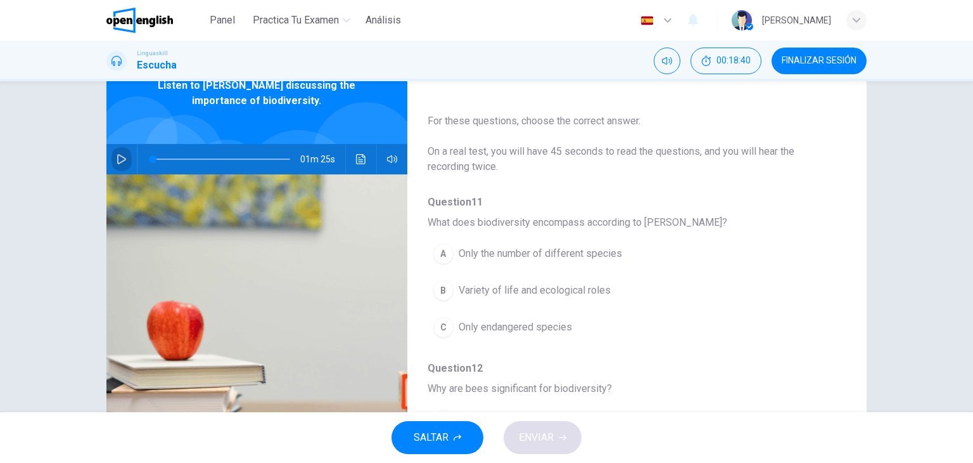
click at [117, 154] on icon "button" at bounding box center [121, 159] width 9 height 10
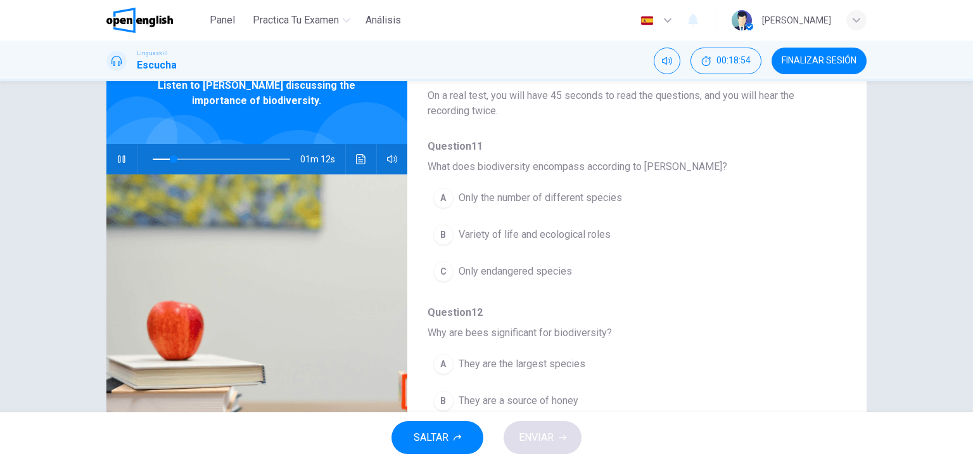
scroll to position [56, 0]
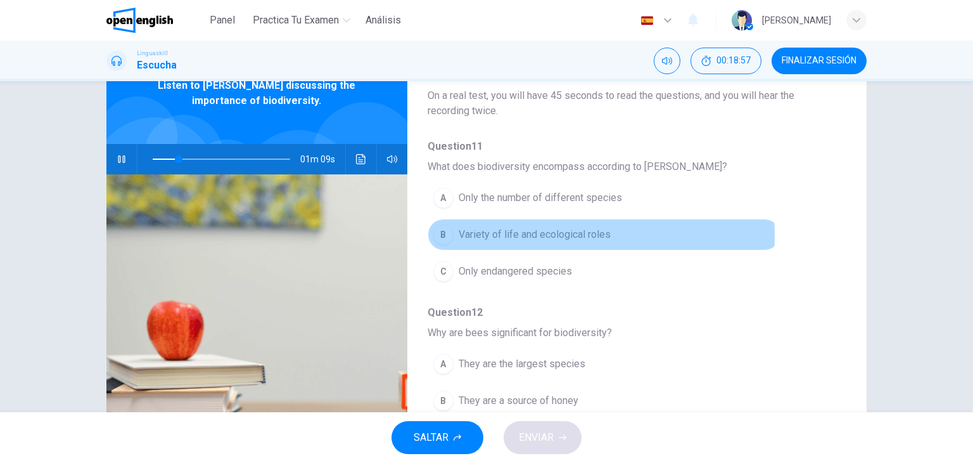
click at [499, 235] on span "Variety of life and ecological roles" at bounding box center [535, 234] width 152 height 15
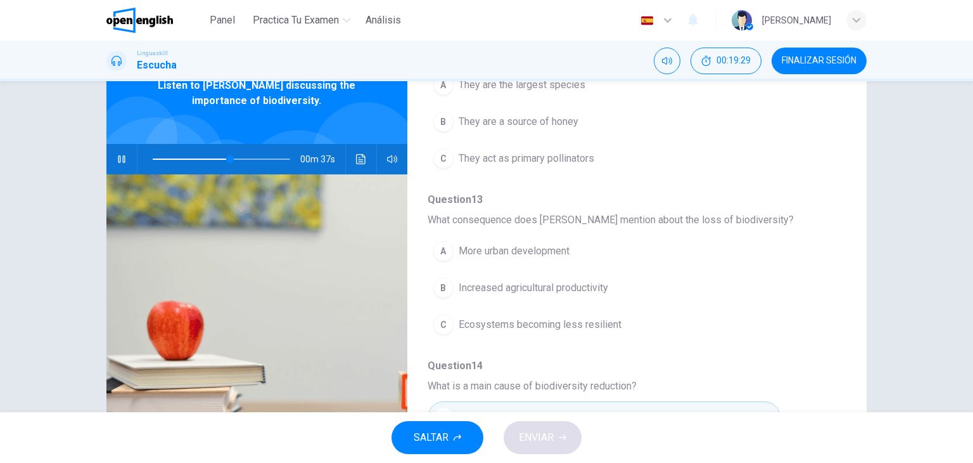
scroll to position [334, 0]
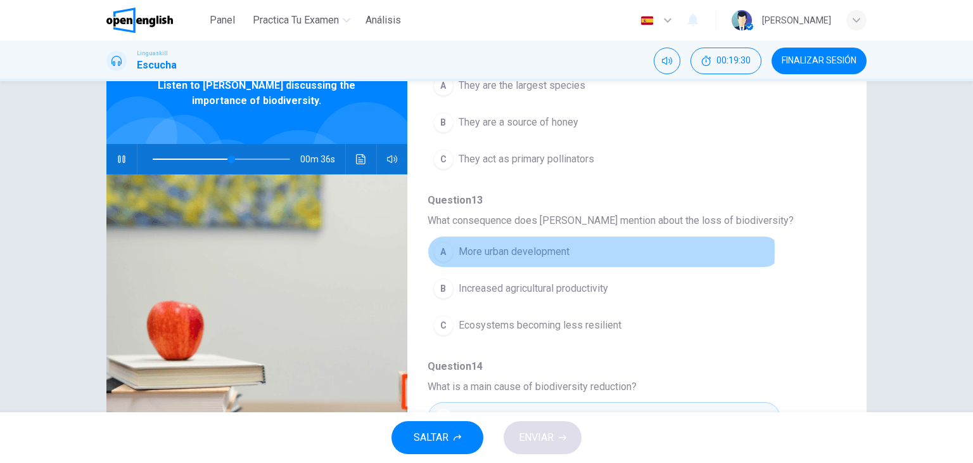
click at [527, 250] on span "More urban development" at bounding box center [514, 251] width 111 height 15
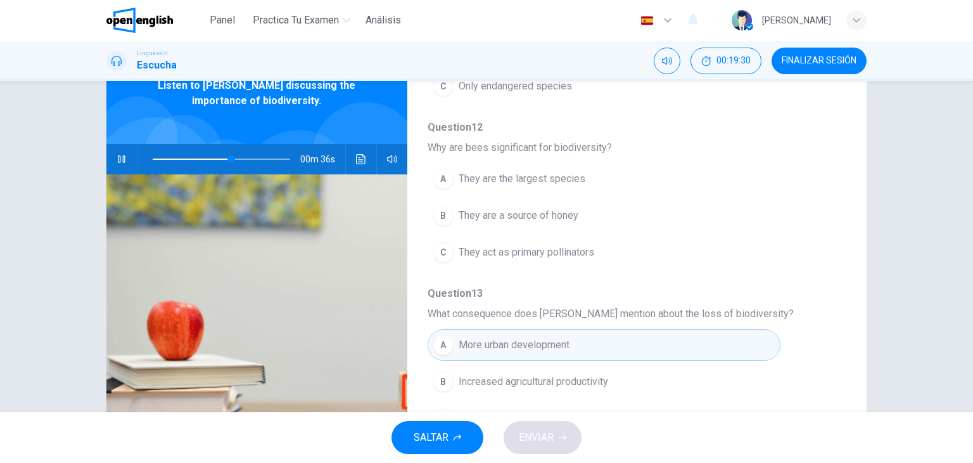
scroll to position [240, 0]
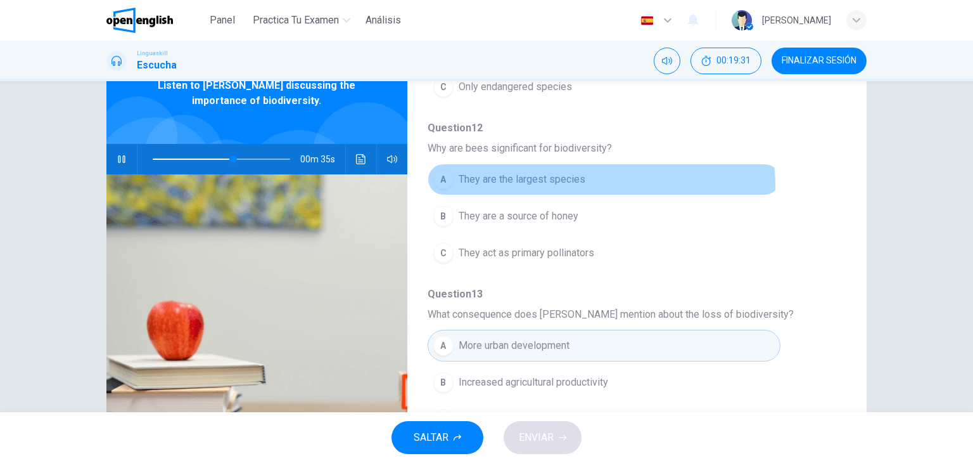
click at [550, 184] on span "They are the largest species" at bounding box center [522, 179] width 127 height 15
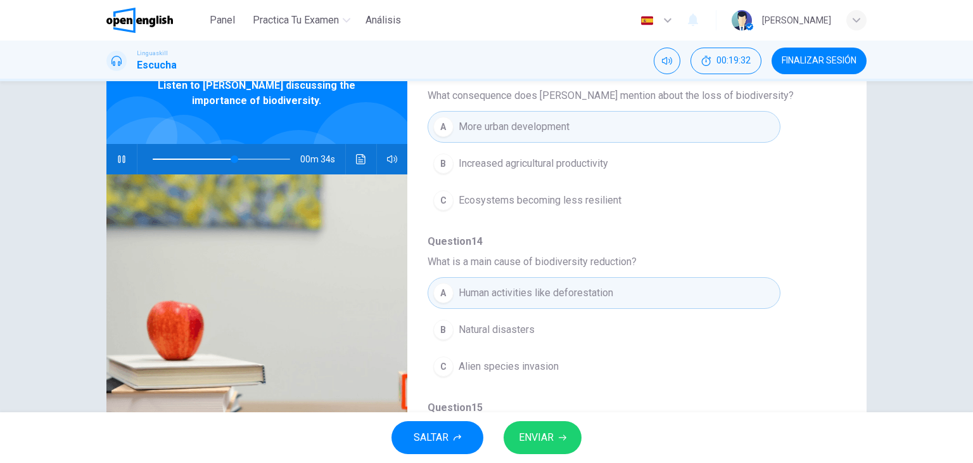
scroll to position [459, 0]
click at [554, 447] on button "ENVIAR" at bounding box center [543, 437] width 78 height 33
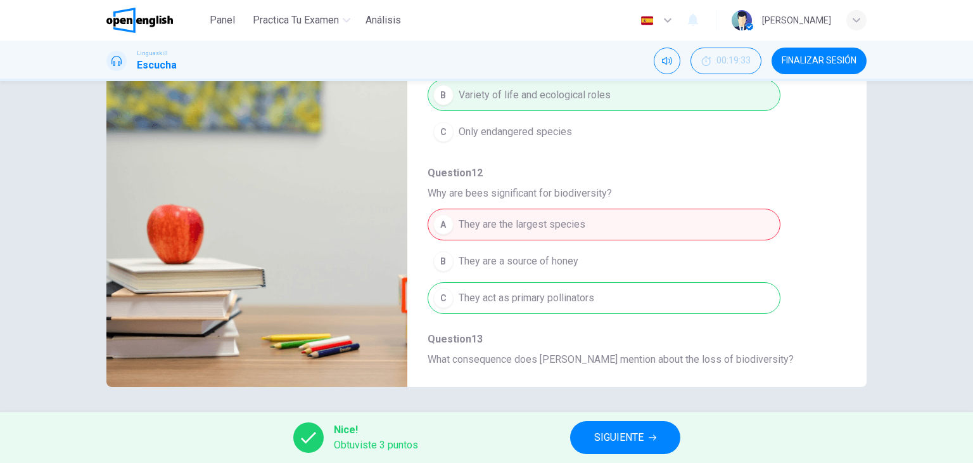
scroll to position [0, 0]
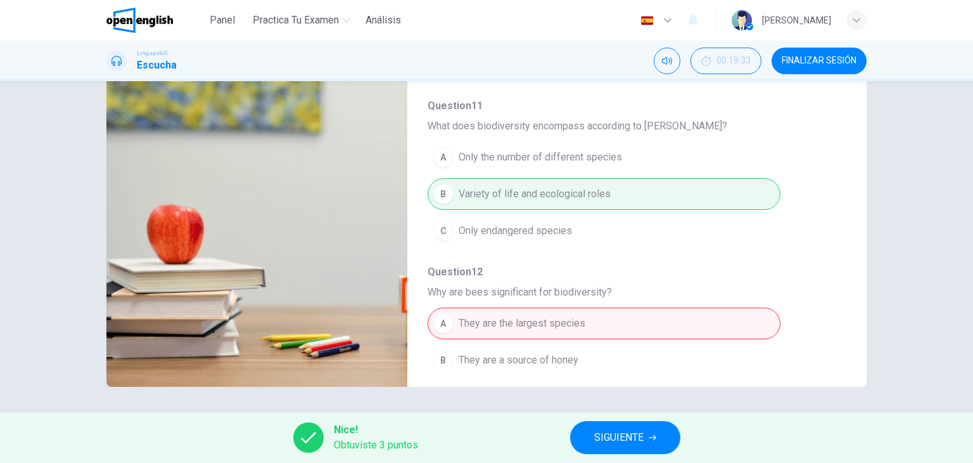
type input "**"
click at [594, 440] on span "SIGUIENTE" at bounding box center [618, 437] width 49 height 18
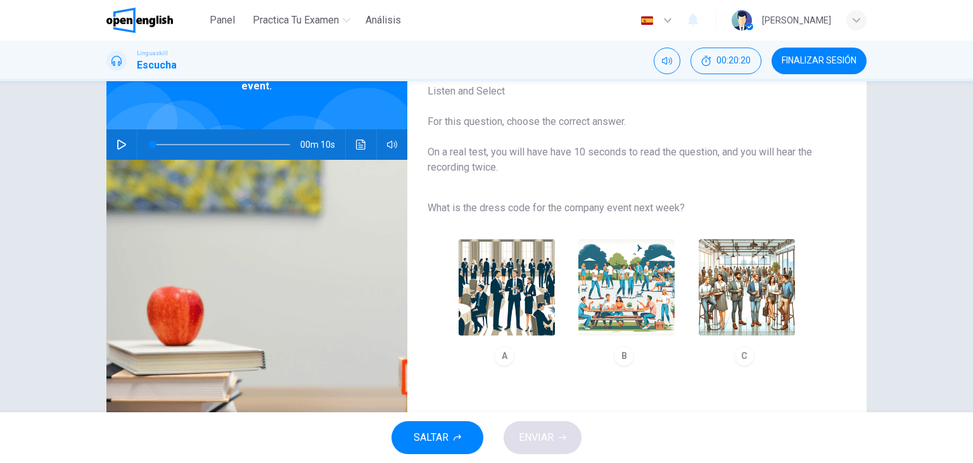
scroll to position [75, 0]
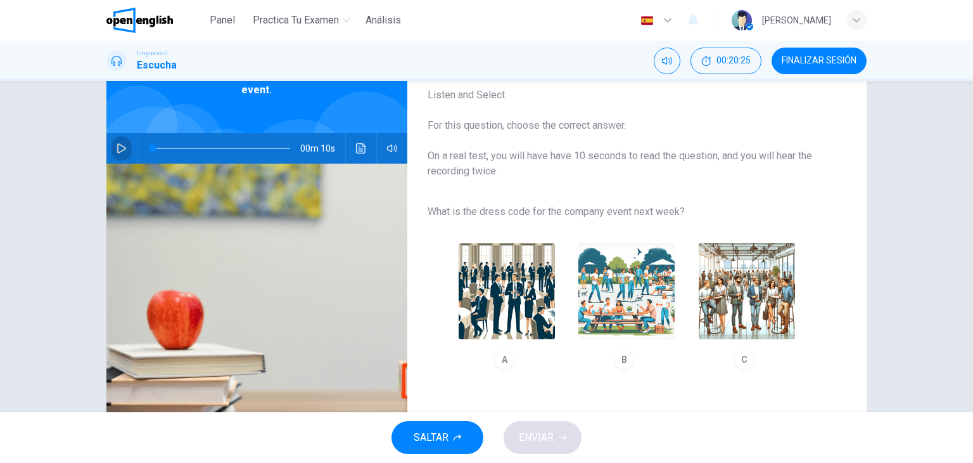
click at [120, 153] on button "button" at bounding box center [122, 148] width 20 height 30
click at [123, 144] on icon "button" at bounding box center [122, 148] width 10 height 10
click at [120, 149] on icon "button" at bounding box center [121, 148] width 9 height 10
click at [120, 149] on icon "button" at bounding box center [121, 148] width 7 height 8
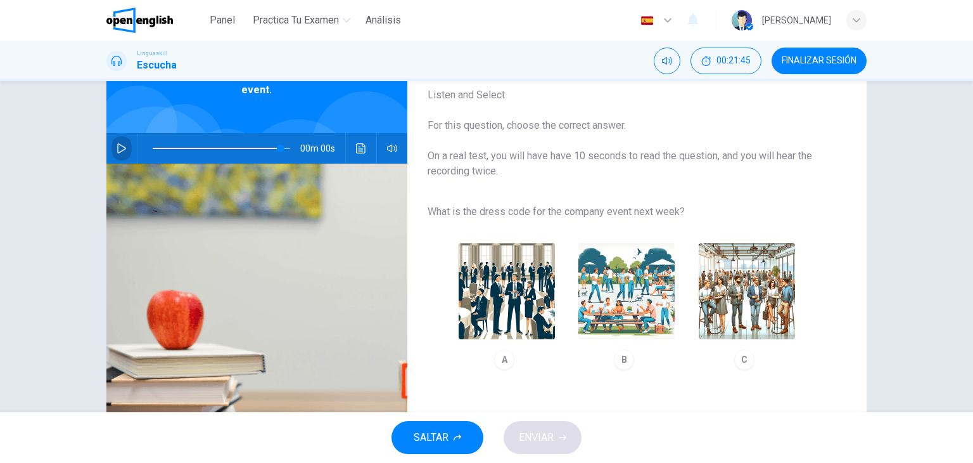
click at [120, 149] on icon "button" at bounding box center [121, 148] width 9 height 10
click at [120, 149] on icon "button" at bounding box center [121, 148] width 7 height 8
click at [120, 149] on icon "button" at bounding box center [121, 148] width 9 height 10
click at [120, 149] on icon "button" at bounding box center [121, 148] width 7 height 8
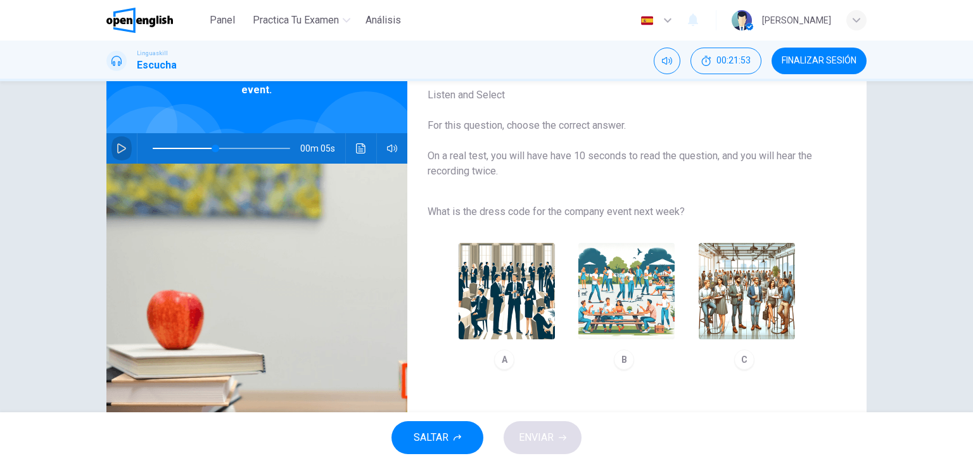
click at [120, 149] on icon "button" at bounding box center [121, 148] width 9 height 10
click at [120, 149] on icon "button" at bounding box center [121, 148] width 7 height 8
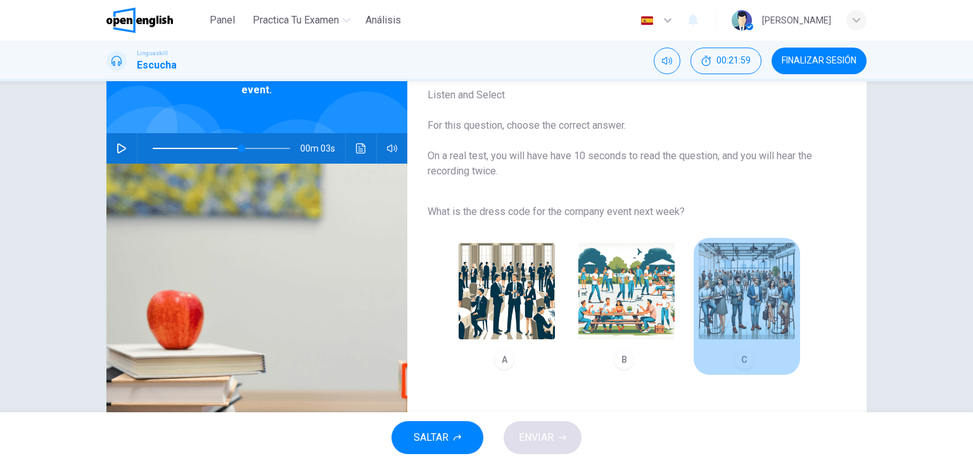
click at [720, 320] on img "button" at bounding box center [747, 291] width 96 height 96
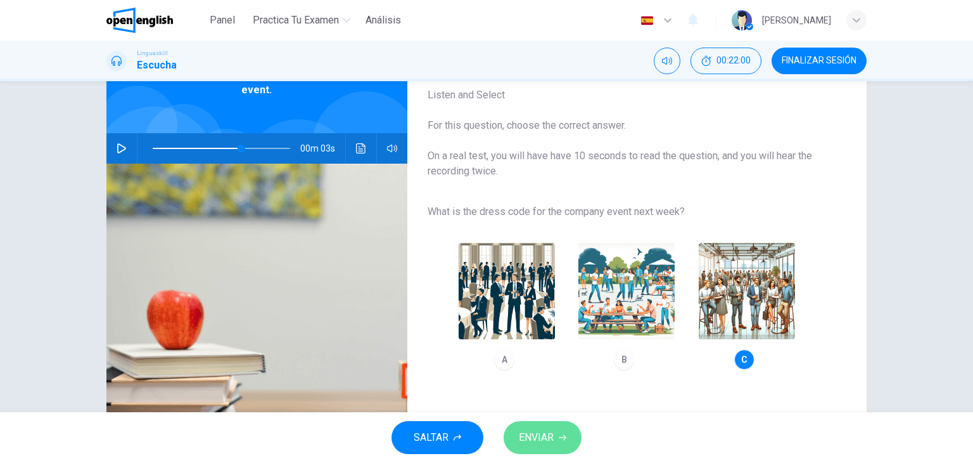
click at [535, 449] on button "ENVIAR" at bounding box center [543, 437] width 78 height 33
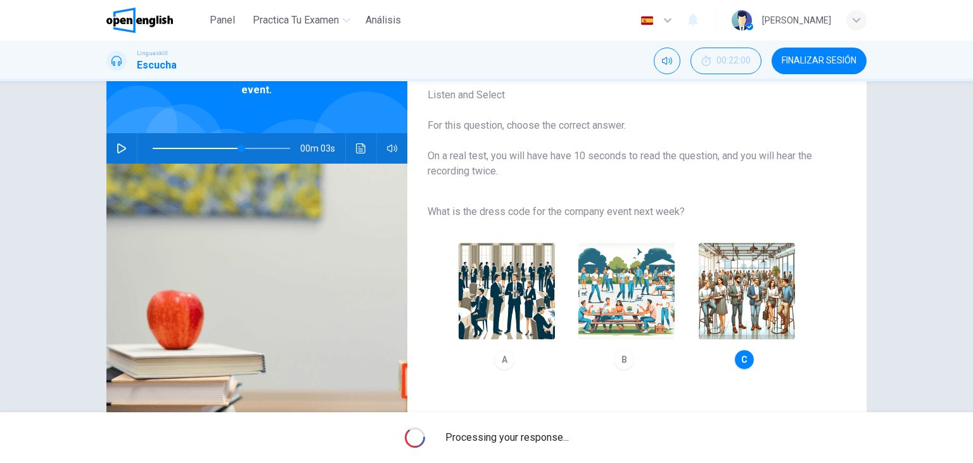
type input "**"
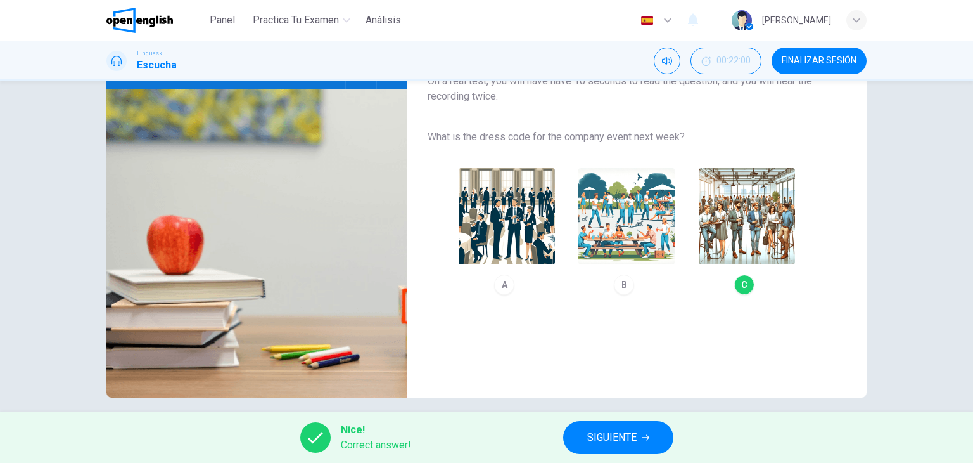
scroll to position [153, 0]
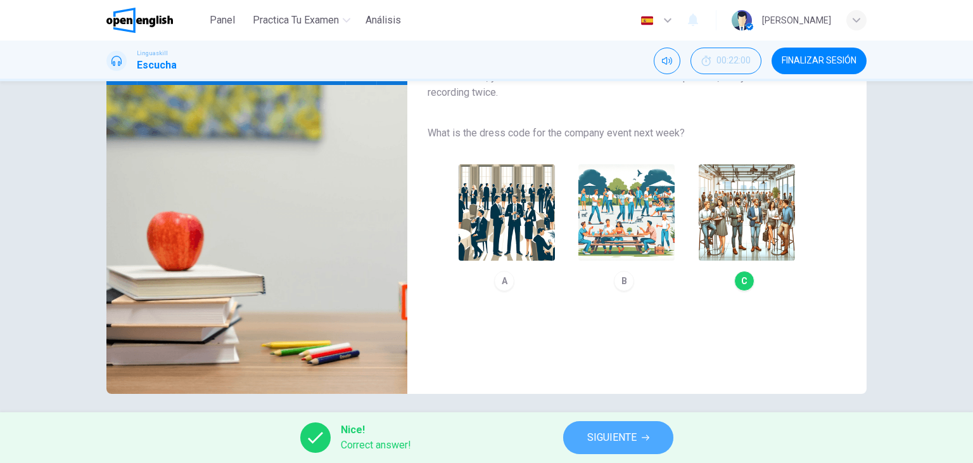
click at [624, 430] on span "SIGUIENTE" at bounding box center [611, 437] width 49 height 18
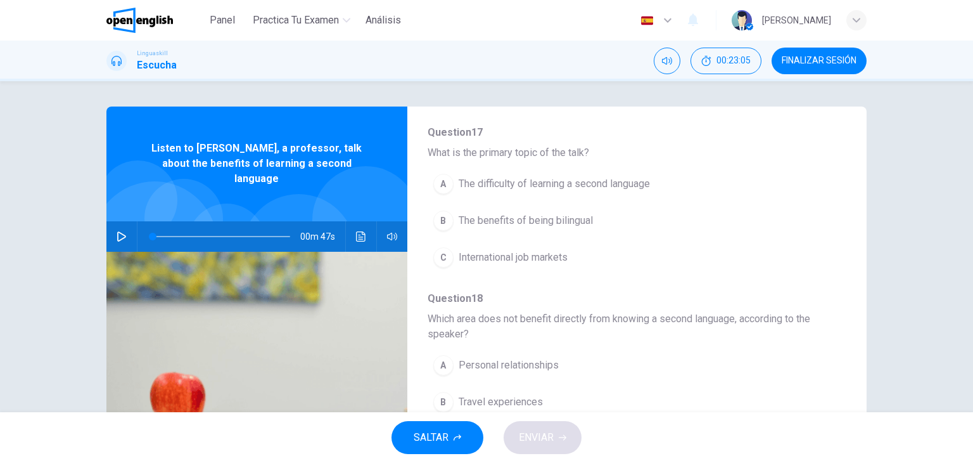
scroll to position [0, 0]
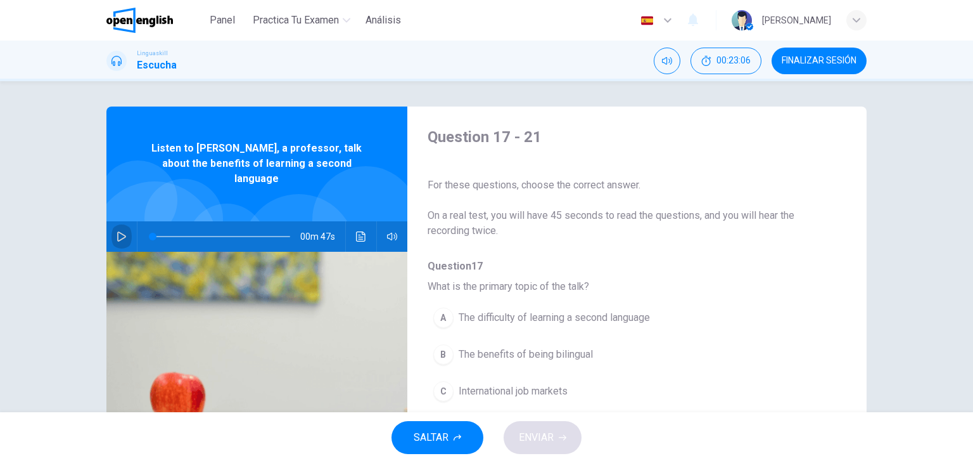
click at [119, 231] on icon "button" at bounding box center [122, 236] width 10 height 10
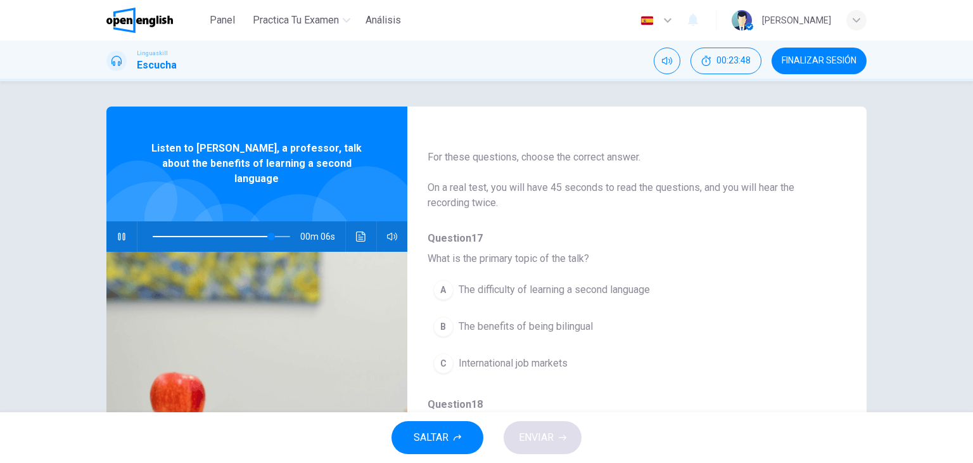
scroll to position [30, 0]
click at [116, 229] on button "button" at bounding box center [122, 236] width 20 height 30
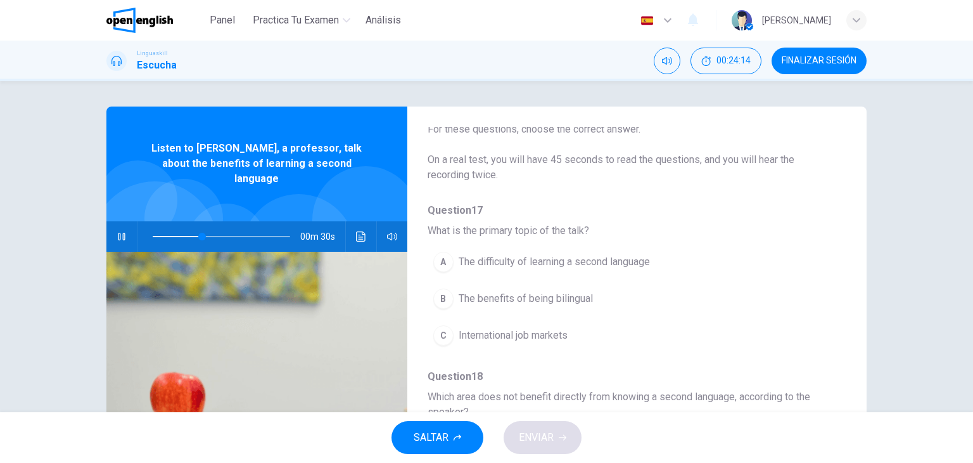
scroll to position [58, 0]
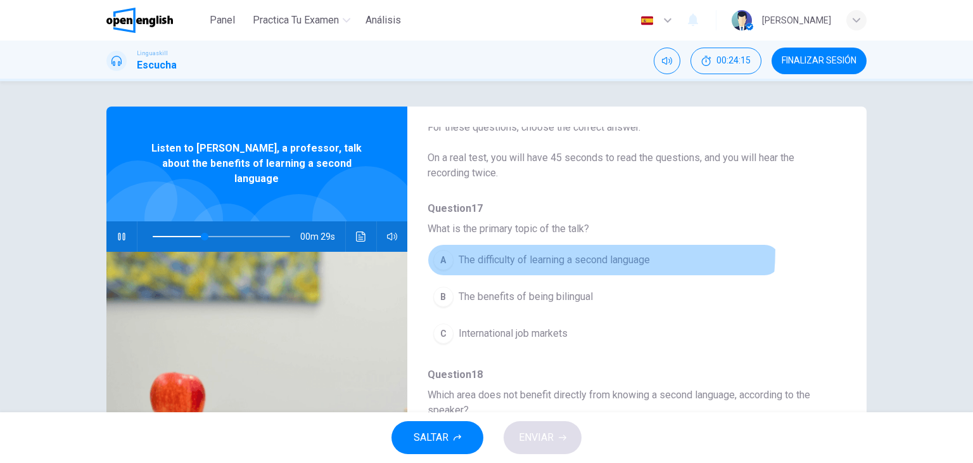
click at [474, 248] on button "A The difficulty of learning a second language" at bounding box center [604, 260] width 353 height 32
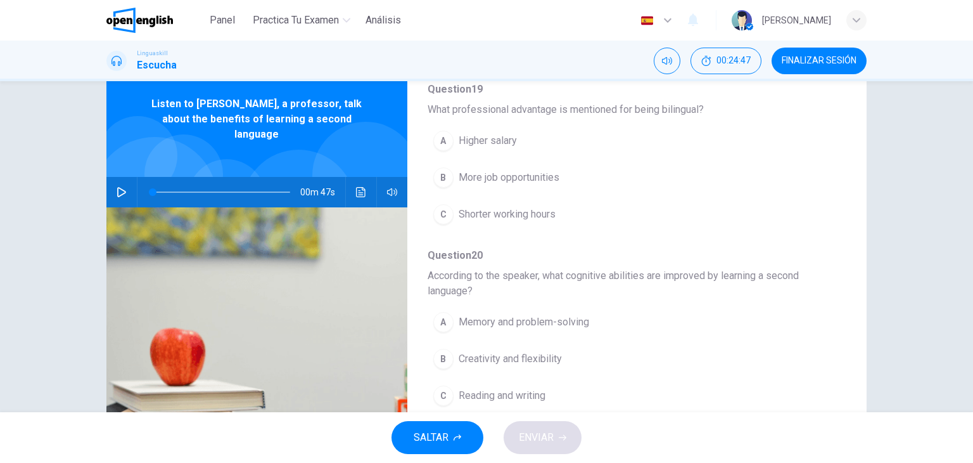
scroll to position [41, 0]
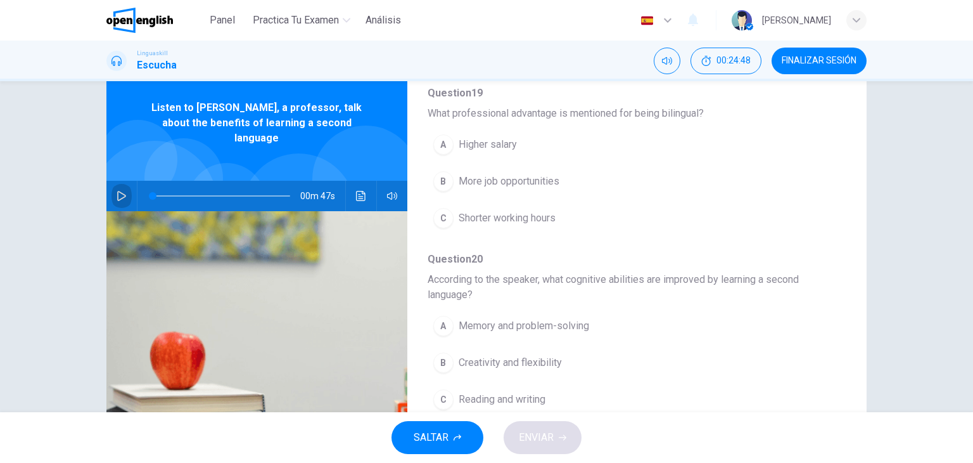
click at [119, 191] on icon "button" at bounding box center [122, 196] width 10 height 10
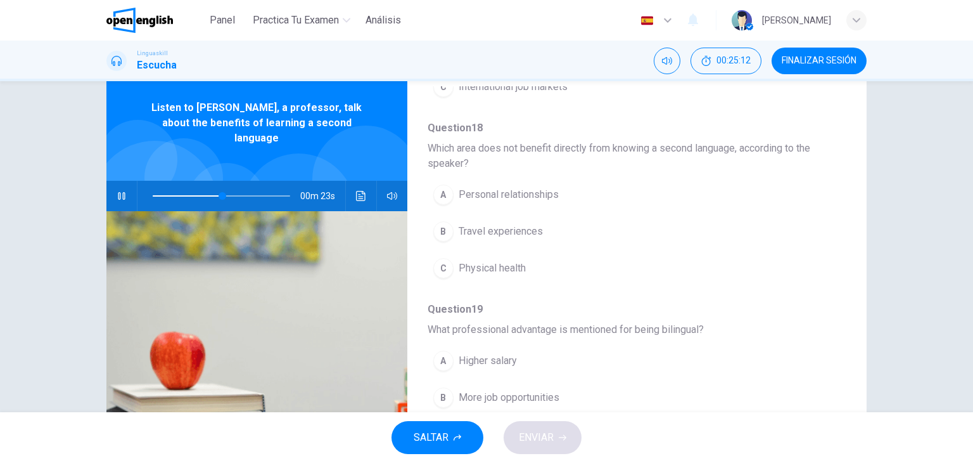
scroll to position [265, 0]
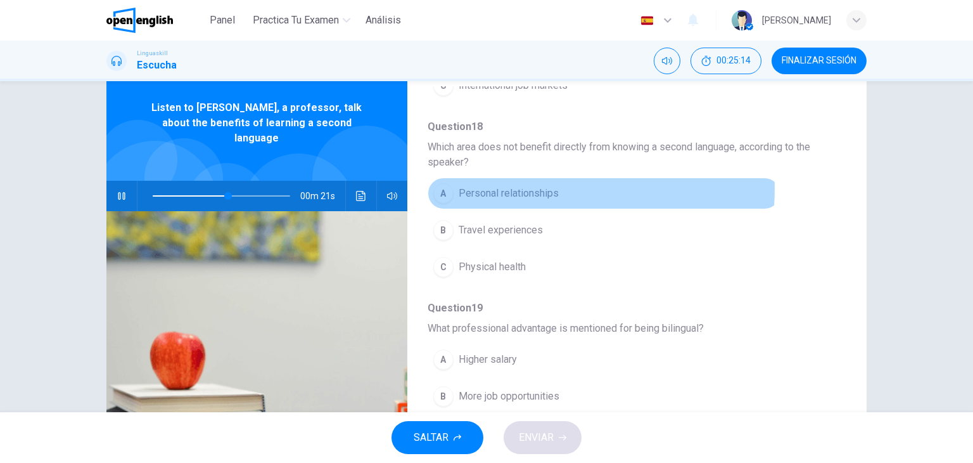
click at [511, 187] on span "Personal relationships" at bounding box center [509, 193] width 100 height 15
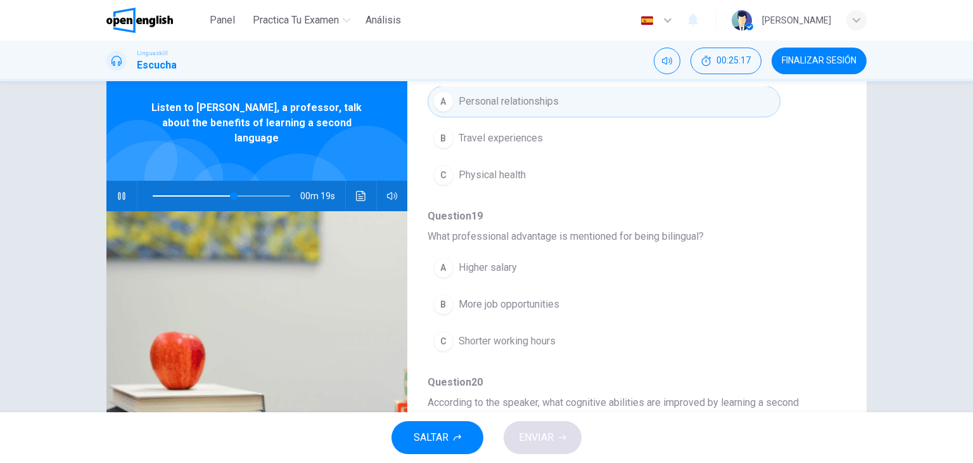
scroll to position [360, 0]
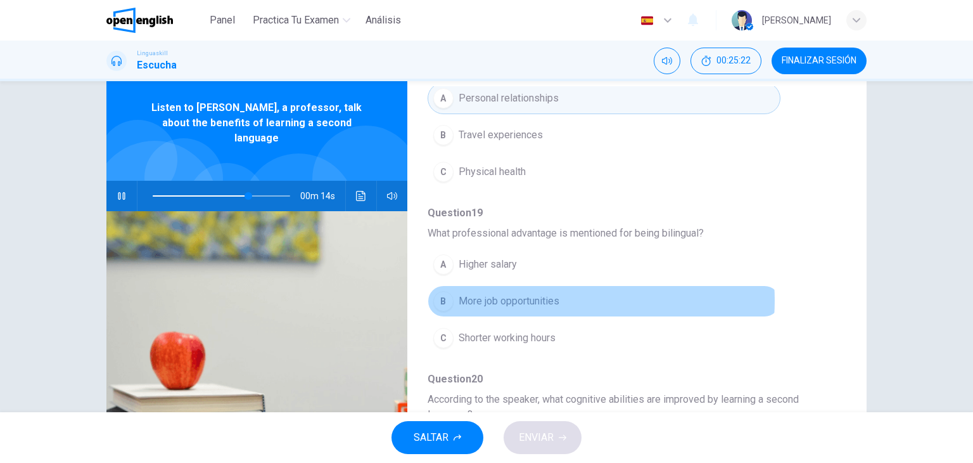
click at [541, 298] on span "More job opportunities" at bounding box center [509, 300] width 101 height 15
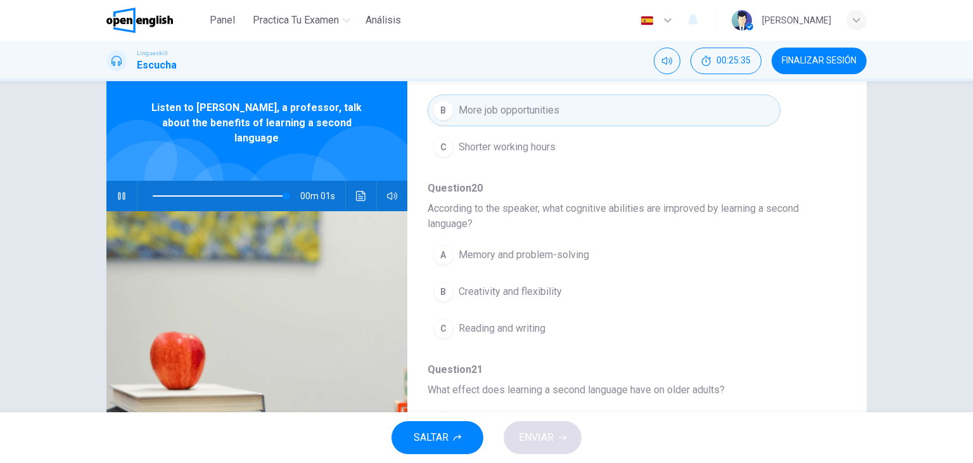
scroll to position [573, 0]
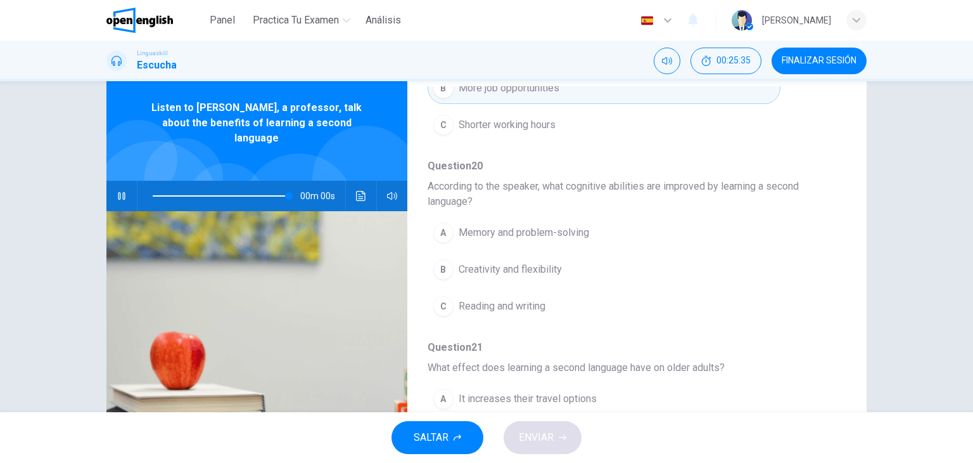
type input "*"
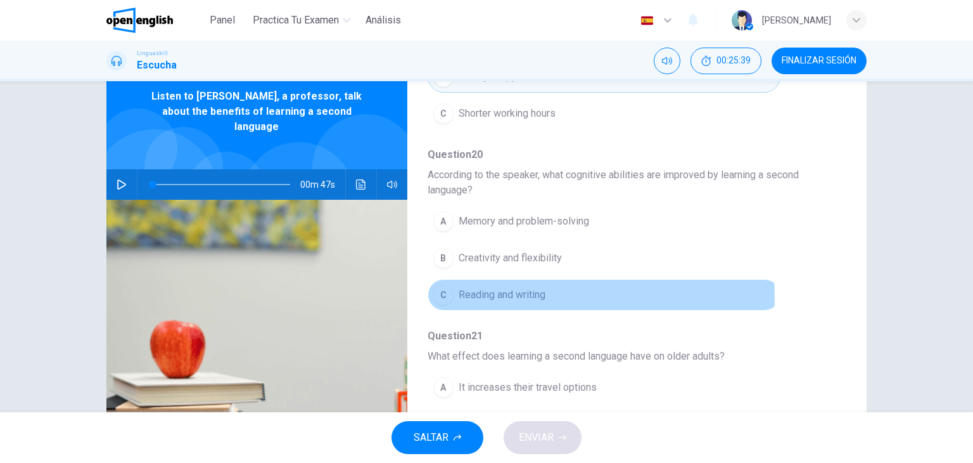
click at [518, 292] on span "Reading and writing" at bounding box center [502, 294] width 87 height 15
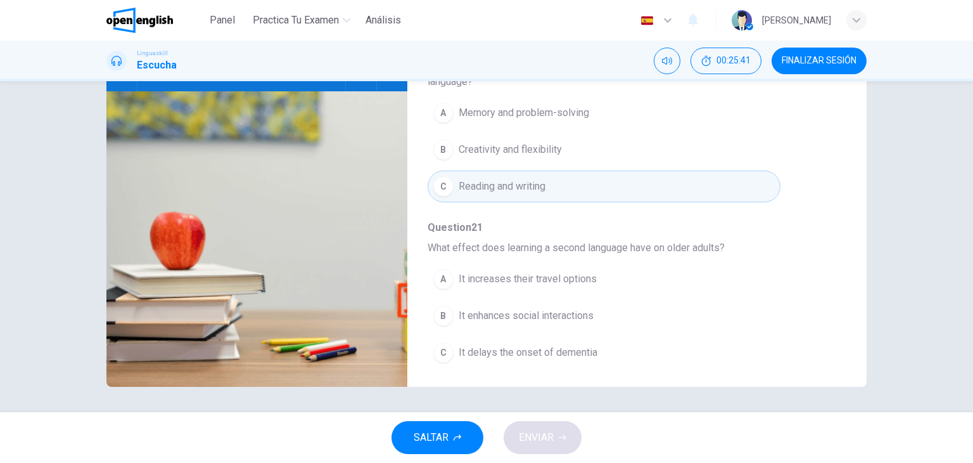
scroll to position [160, 0]
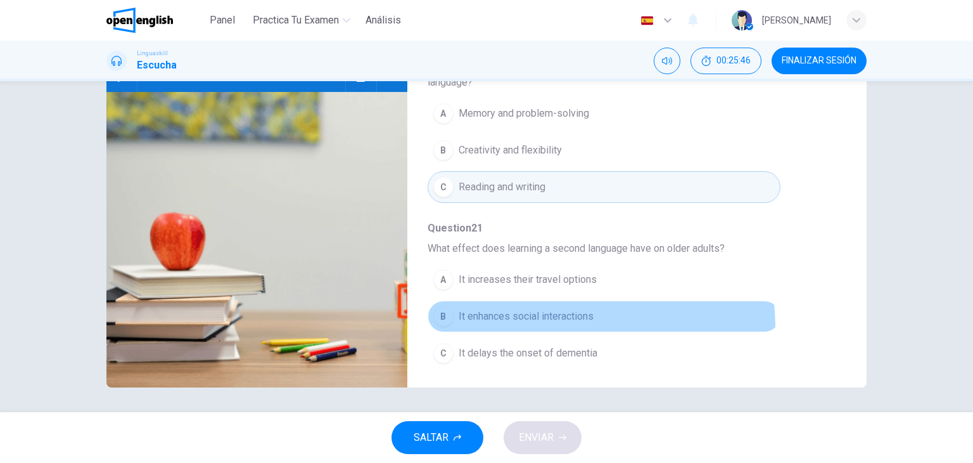
click at [537, 323] on button "B It enhances social interactions" at bounding box center [604, 316] width 353 height 32
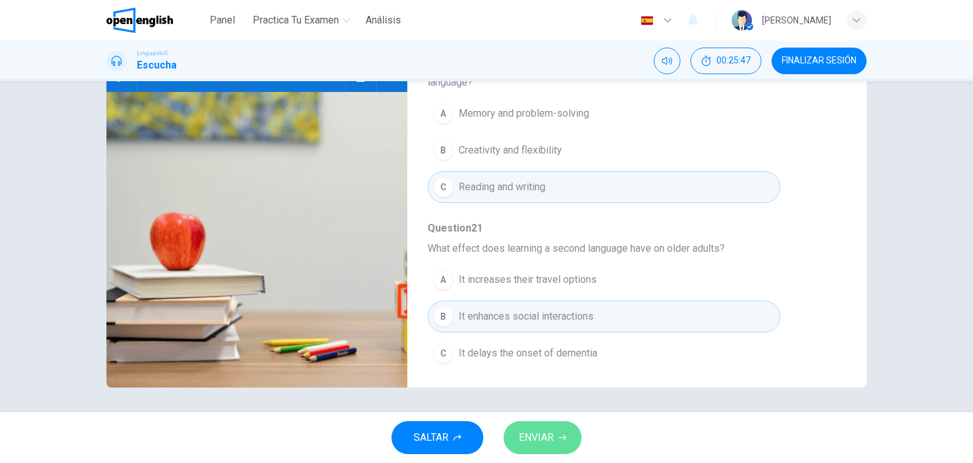
click at [542, 434] on span "ENVIAR" at bounding box center [536, 437] width 35 height 18
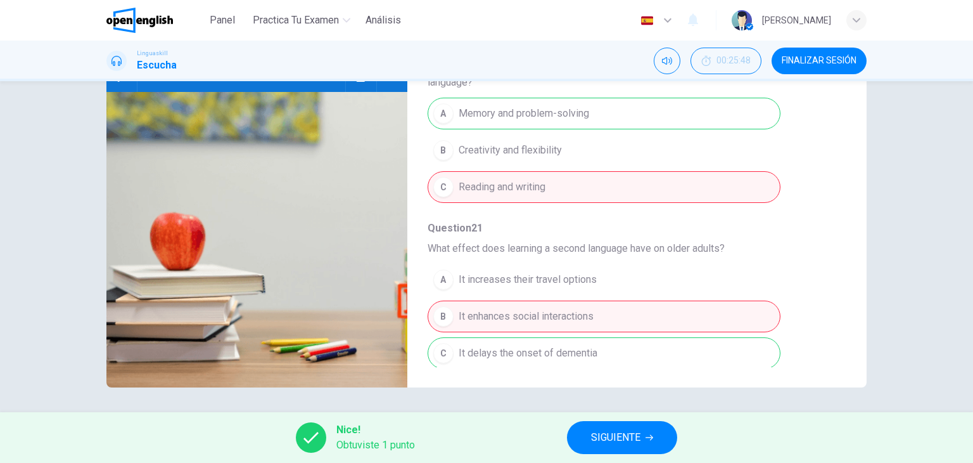
scroll to position [160, 0]
click at [590, 429] on button "SIGUIENTE" at bounding box center [622, 437] width 110 height 33
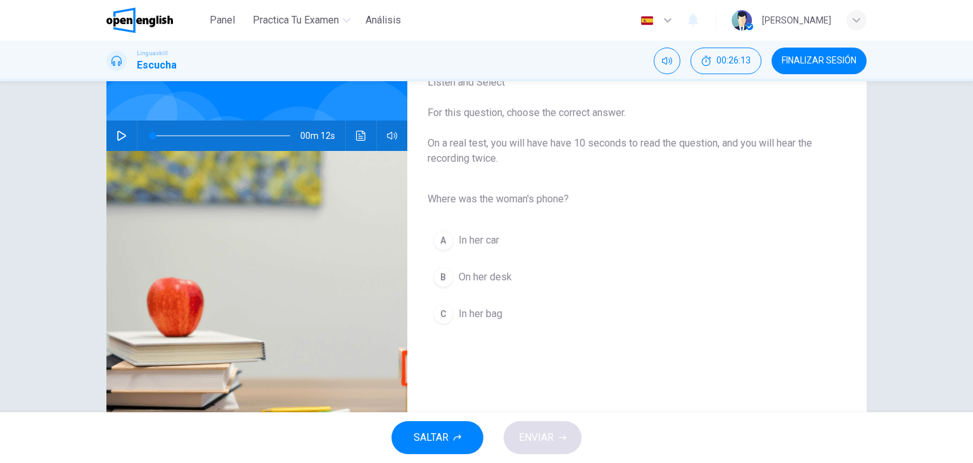
scroll to position [87, 0]
click at [130, 140] on div "00m 12s" at bounding box center [256, 136] width 301 height 30
click at [118, 139] on icon "button" at bounding box center [121, 136] width 9 height 10
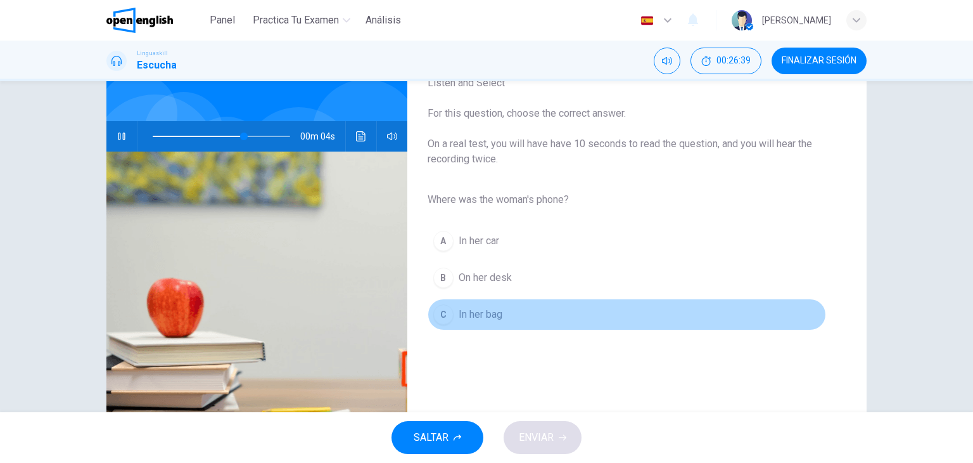
click at [478, 323] on button "C In her bag" at bounding box center [627, 314] width 399 height 32
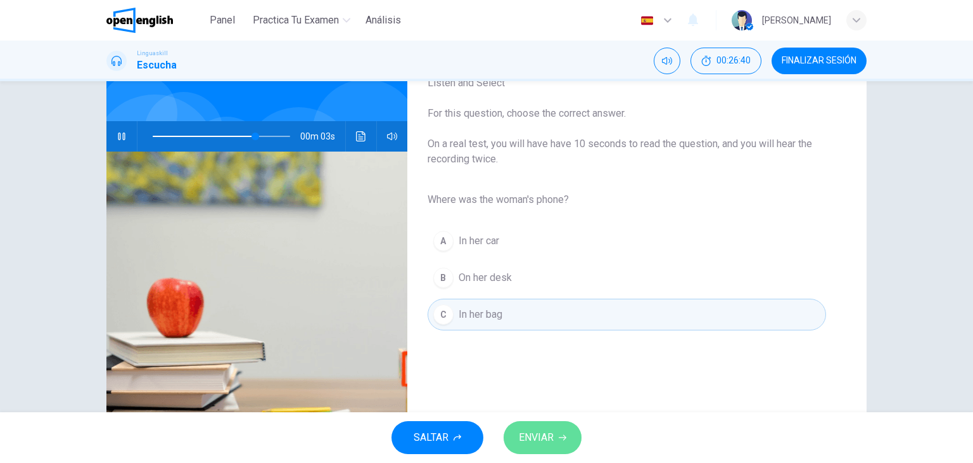
click at [548, 441] on span "ENVIAR" at bounding box center [536, 437] width 35 height 18
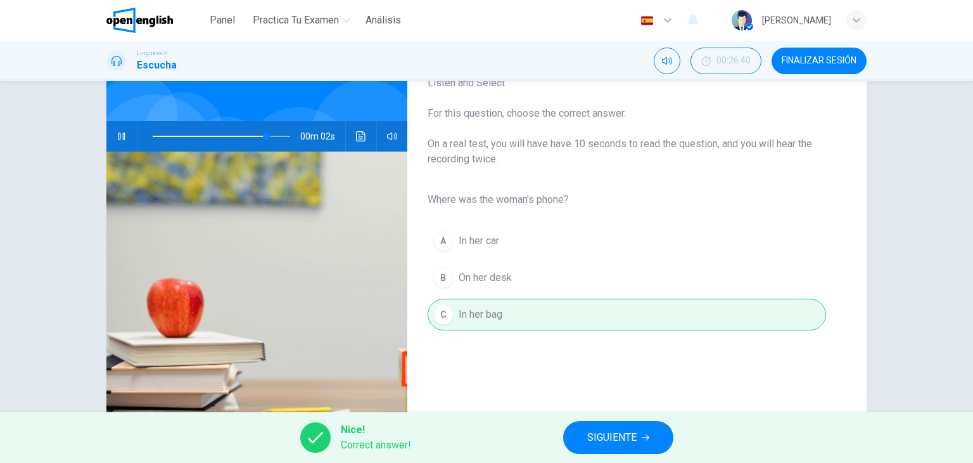
type input "**"
click at [611, 445] on span "SIGUIENTE" at bounding box center [611, 437] width 49 height 18
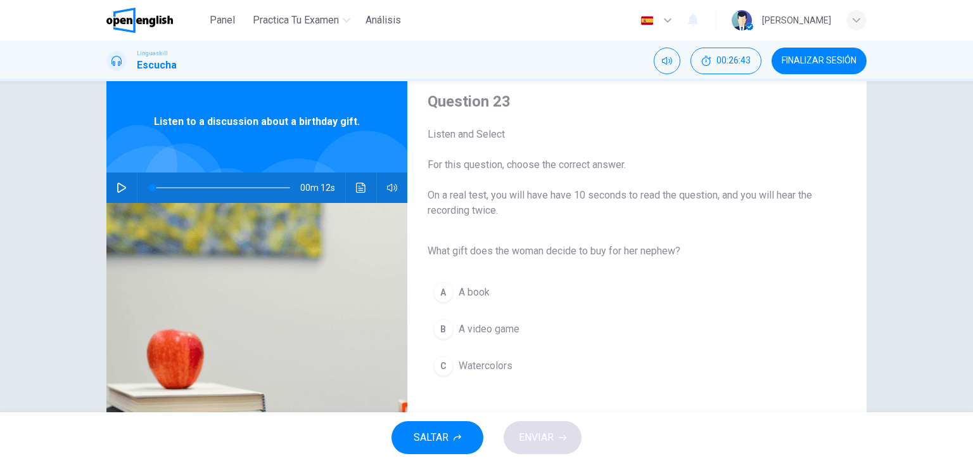
scroll to position [39, 0]
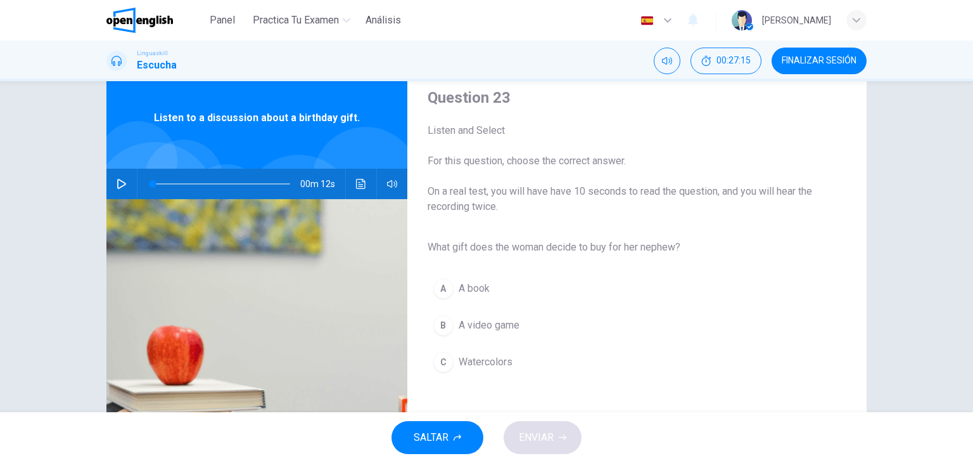
click at [129, 191] on div "00m 12s" at bounding box center [256, 184] width 301 height 30
click at [121, 187] on icon "button" at bounding box center [122, 184] width 10 height 10
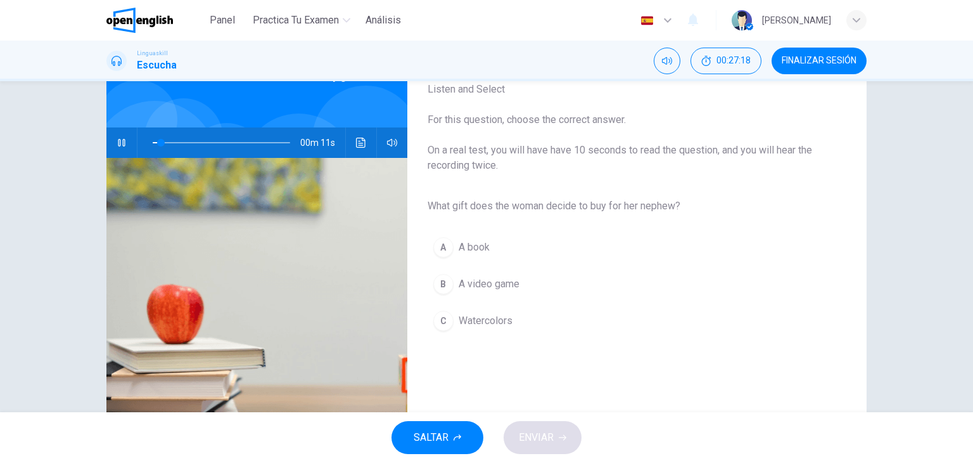
scroll to position [79, 0]
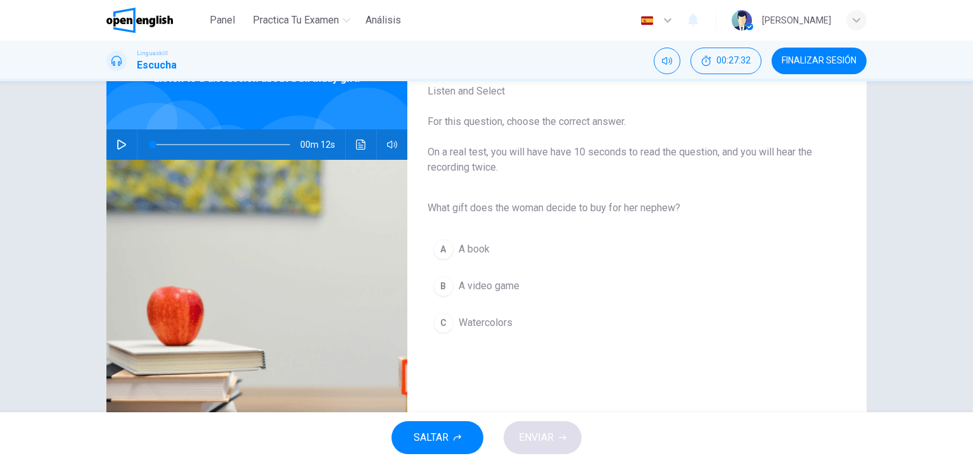
drag, startPoint x: 685, startPoint y: 211, endPoint x: 430, endPoint y: 208, distance: 255.4
click at [430, 208] on span "What gift does the woman decide to buy for her nephew?" at bounding box center [627, 207] width 399 height 15
drag, startPoint x: 430, startPoint y: 208, endPoint x: 687, endPoint y: 74, distance: 290.2
click at [687, 74] on div "Panel Practica tu examen Análisis Español ** ​ Romario H. Linguaskill Escucha 0…" at bounding box center [486, 231] width 973 height 463
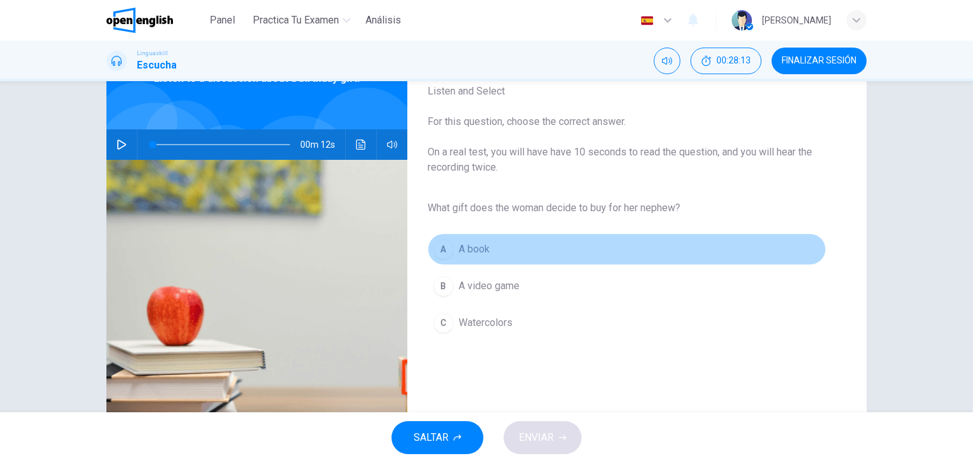
click at [474, 256] on span "A book" at bounding box center [474, 248] width 31 height 15
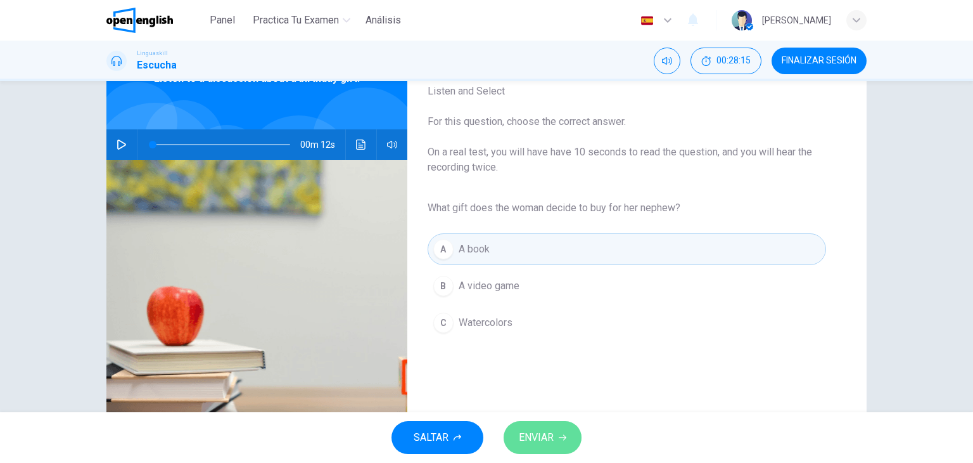
click at [568, 441] on button "ENVIAR" at bounding box center [543, 437] width 78 height 33
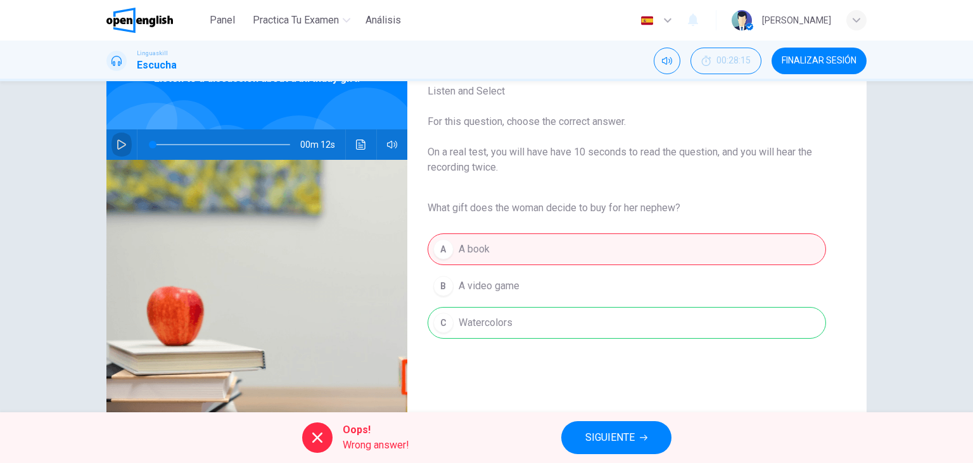
click at [119, 148] on icon "button" at bounding box center [121, 144] width 9 height 10
click at [497, 326] on div "A A book B A video game C Watercolors" at bounding box center [627, 286] width 399 height 110
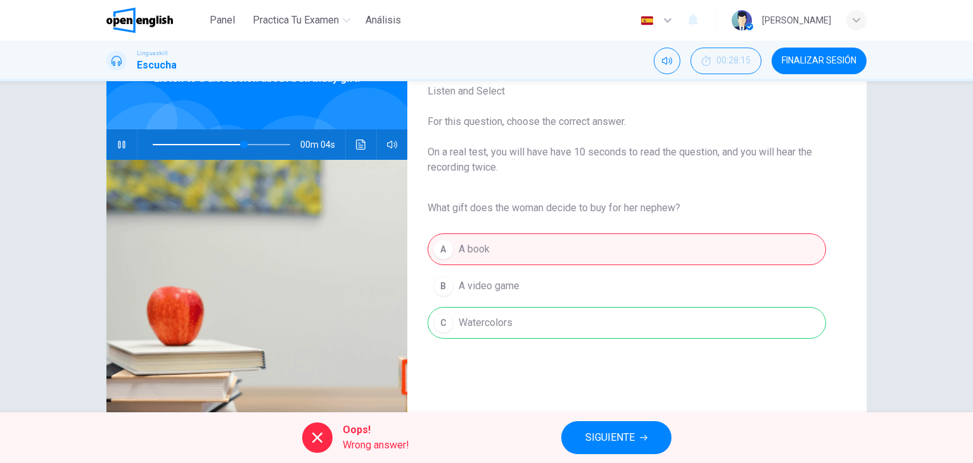
click at [497, 326] on div "A A book B A video game C Watercolors" at bounding box center [627, 286] width 399 height 110
click at [493, 293] on div "A A book B A video game C Watercolors" at bounding box center [627, 286] width 399 height 110
type input "**"
click at [611, 442] on span "SIGUIENTE" at bounding box center [610, 437] width 49 height 18
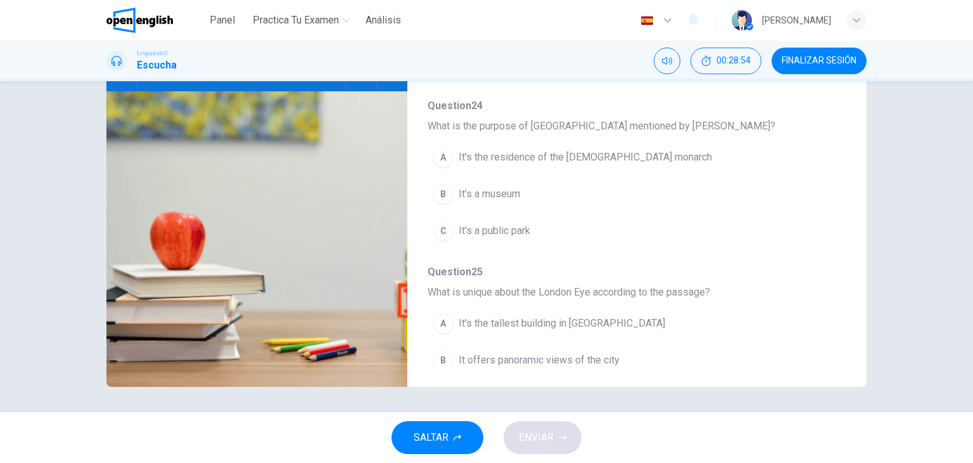
scroll to position [0, 0]
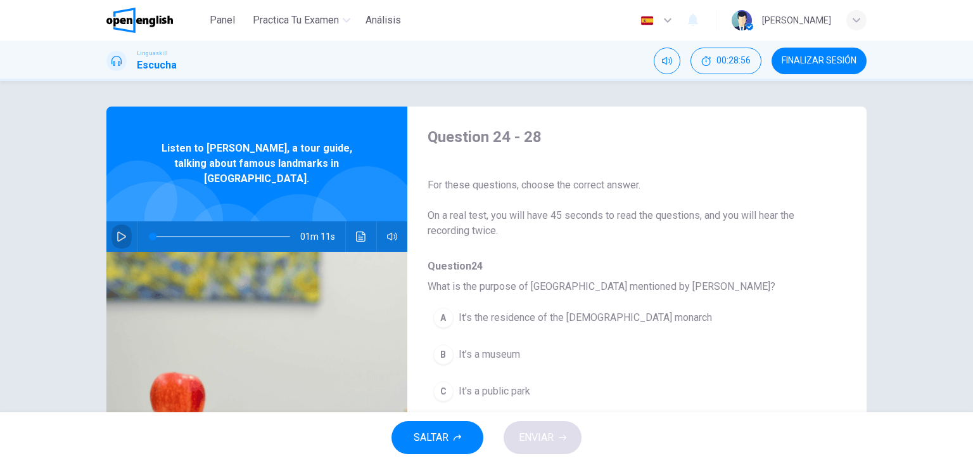
click at [122, 229] on button "button" at bounding box center [122, 236] width 20 height 30
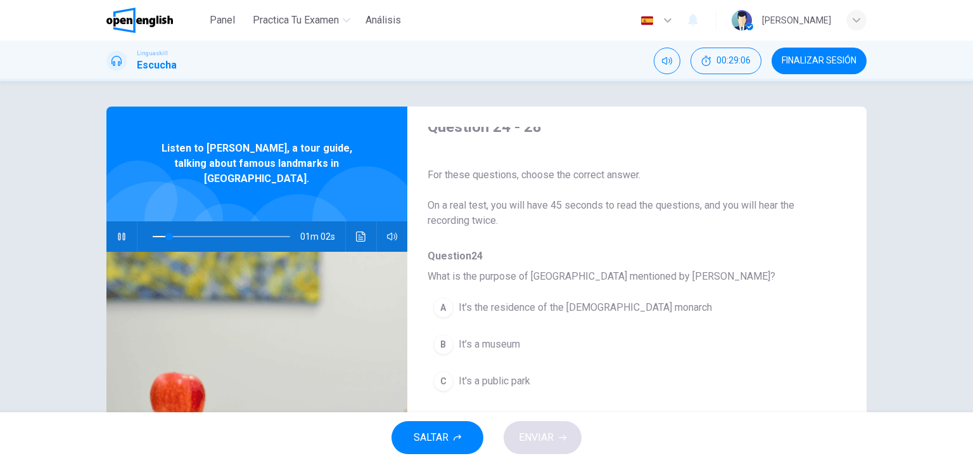
scroll to position [25, 0]
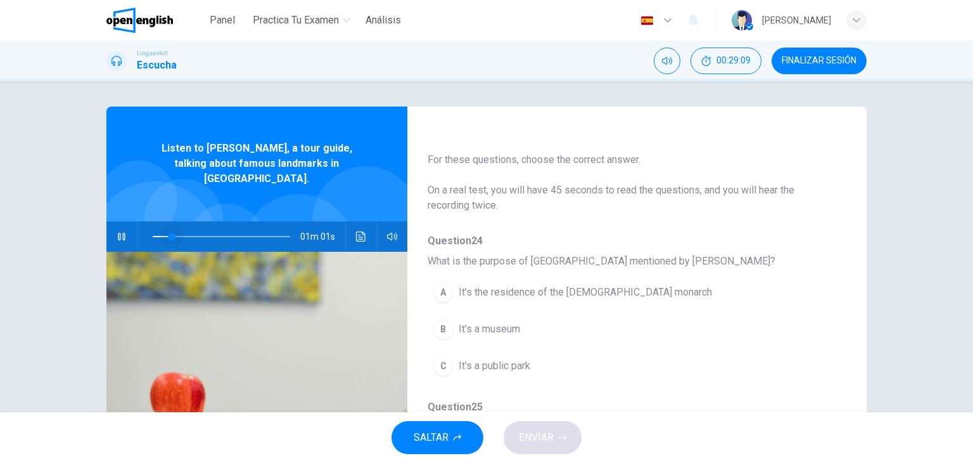
drag, startPoint x: 169, startPoint y: 217, endPoint x: 122, endPoint y: 219, distance: 46.9
click at [122, 221] on div "01m 01s" at bounding box center [256, 236] width 301 height 30
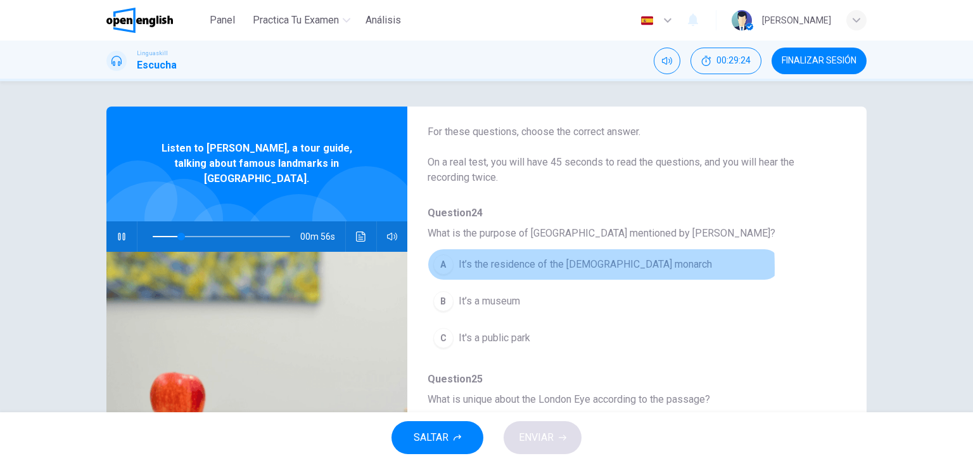
click at [454, 267] on button "A It’s the residence of the [DEMOGRAPHIC_DATA] monarch" at bounding box center [604, 264] width 353 height 32
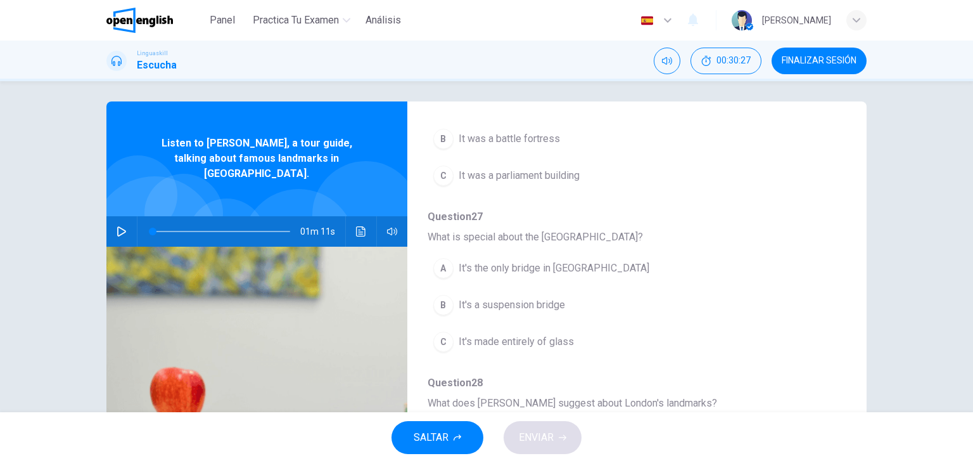
scroll to position [0, 0]
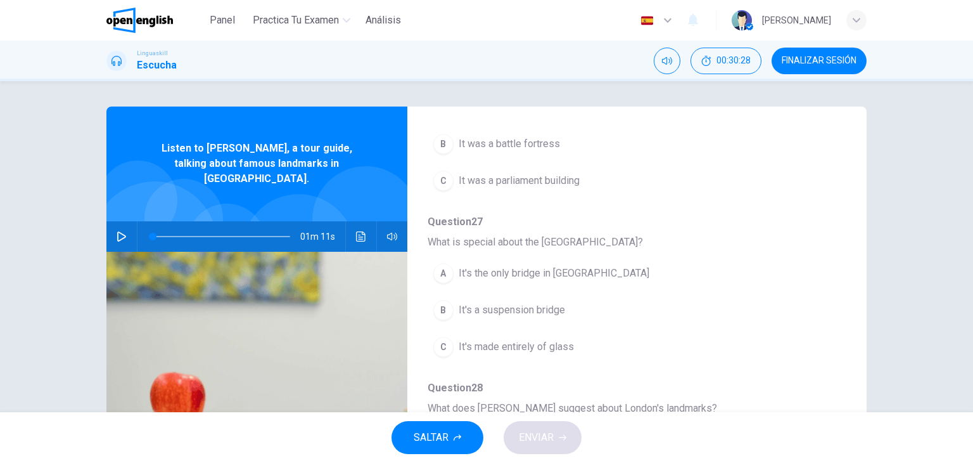
click at [112, 224] on button "button" at bounding box center [122, 236] width 20 height 30
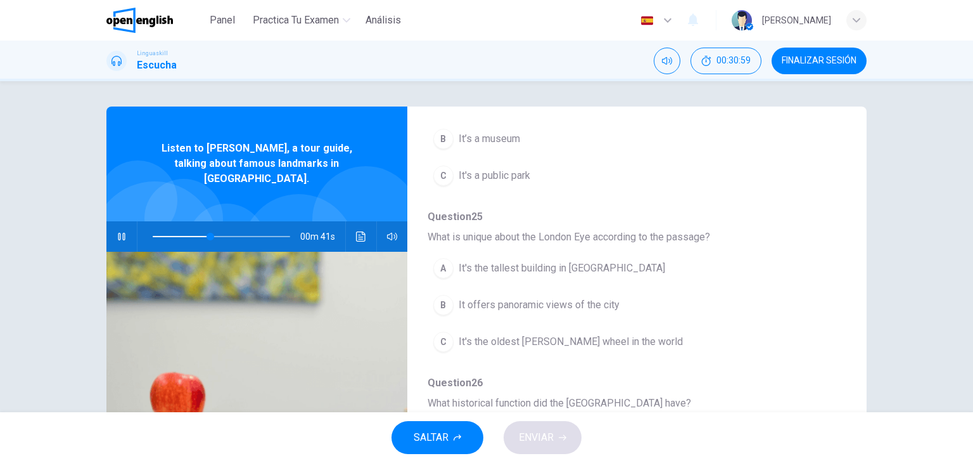
scroll to position [223, 0]
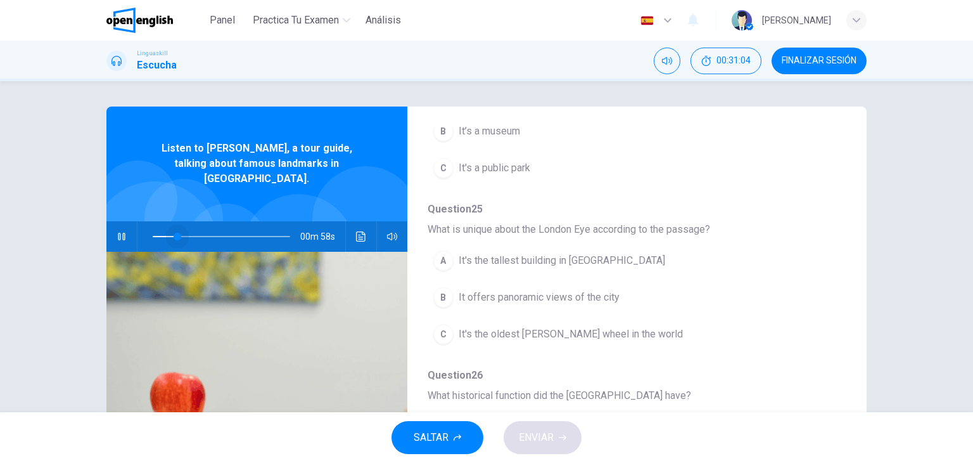
drag, startPoint x: 213, startPoint y: 222, endPoint x: 137, endPoint y: 226, distance: 76.1
click at [174, 233] on span at bounding box center [178, 237] width 8 height 8
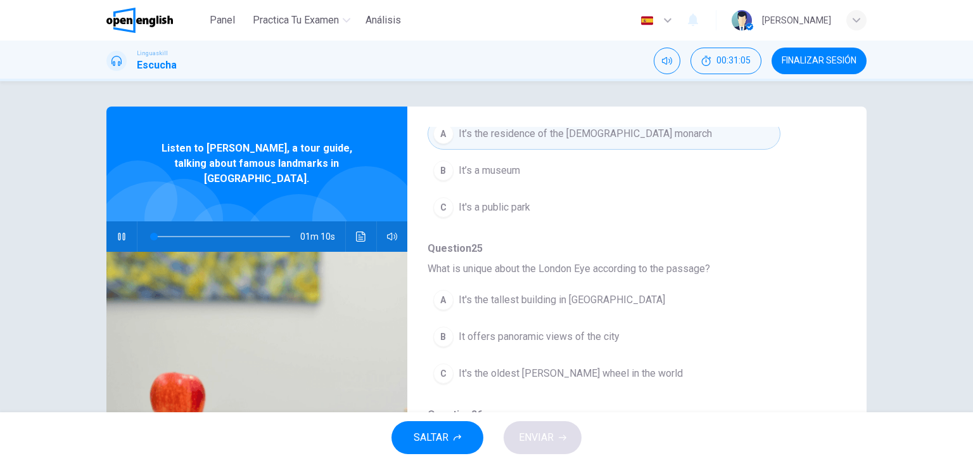
scroll to position [183, 0]
drag, startPoint x: 160, startPoint y: 221, endPoint x: 136, endPoint y: 219, distance: 24.2
click at [138, 221] on div at bounding box center [219, 236] width 163 height 30
click at [147, 197] on div at bounding box center [183, 218] width 79 height 79
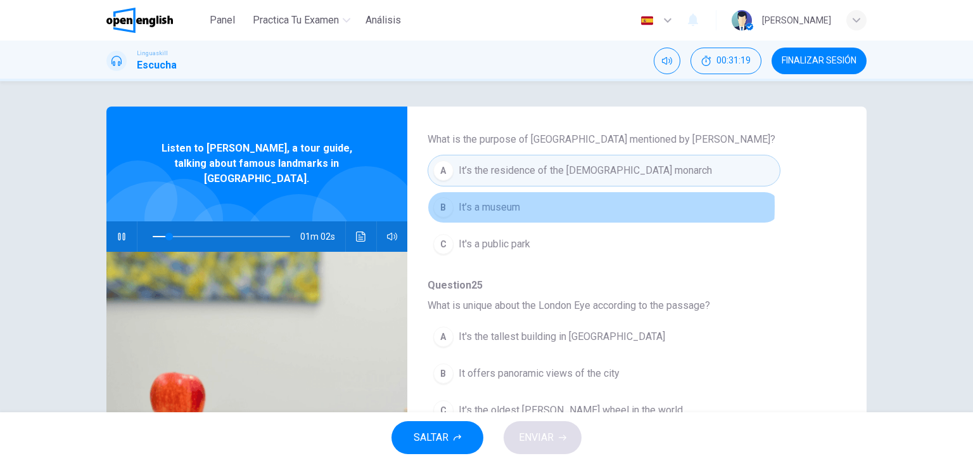
click at [516, 205] on span "It’s a museum" at bounding box center [489, 207] width 61 height 15
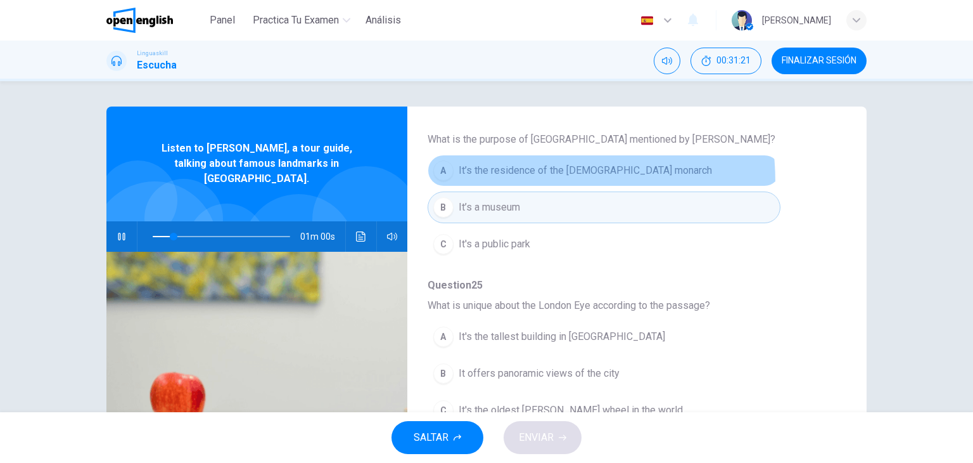
click at [507, 182] on button "A It’s the residence of the [DEMOGRAPHIC_DATA] monarch" at bounding box center [604, 171] width 353 height 32
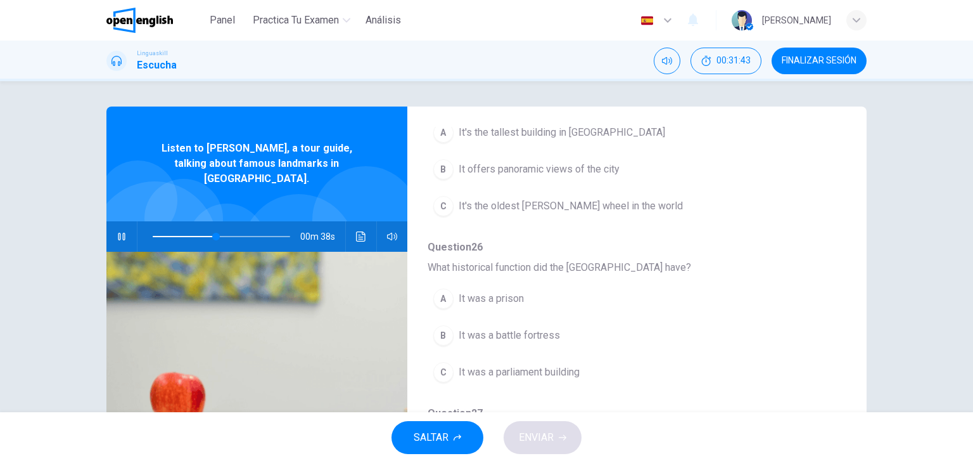
scroll to position [342, 0]
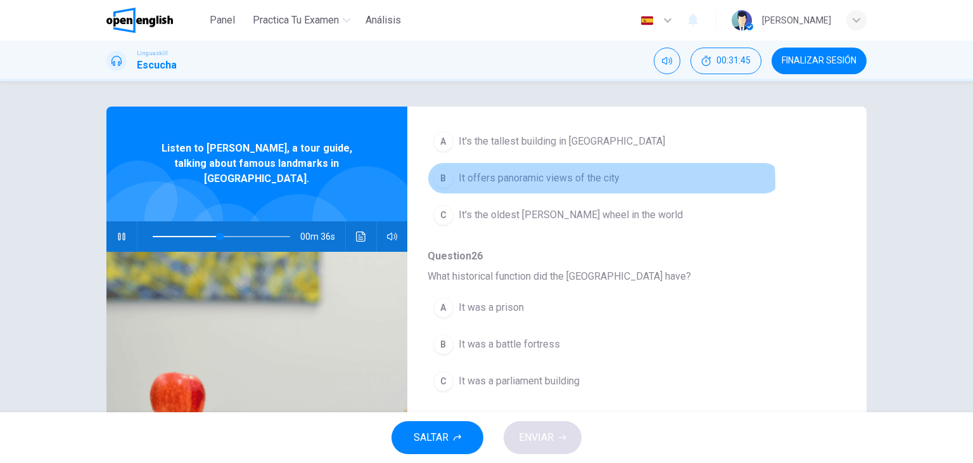
click at [563, 181] on span "It offers panoramic views of the city" at bounding box center [539, 177] width 161 height 15
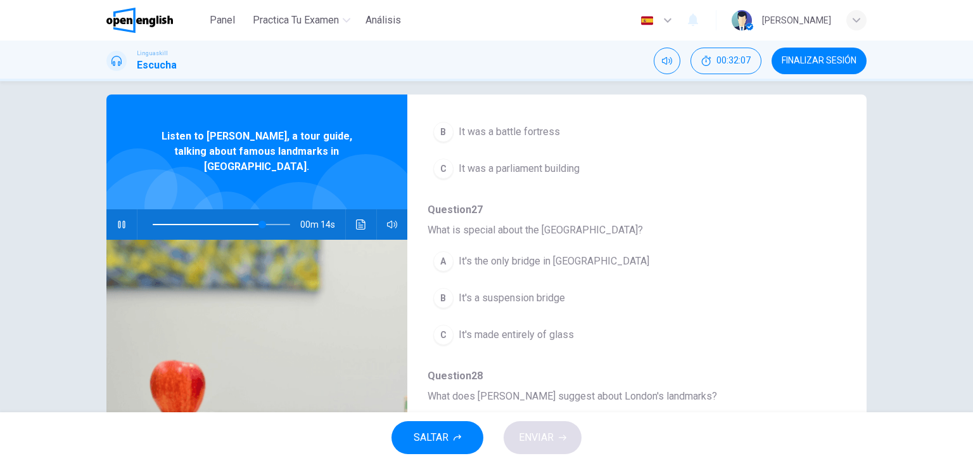
scroll to position [13, 0]
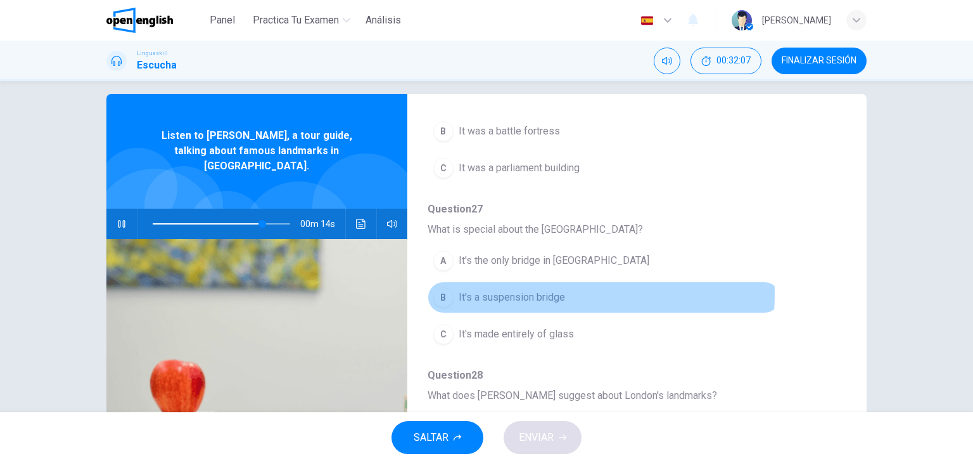
click at [549, 290] on span "It's a suspension bridge" at bounding box center [512, 297] width 106 height 15
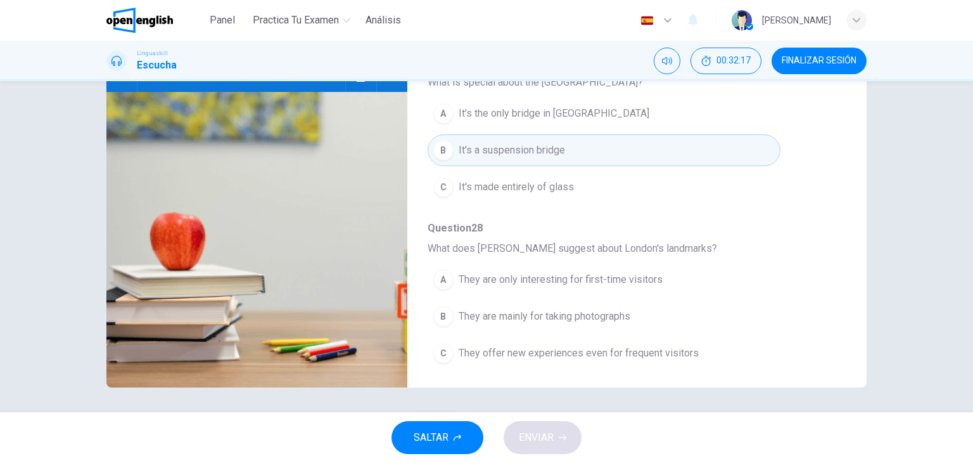
scroll to position [160, 0]
type input "*"
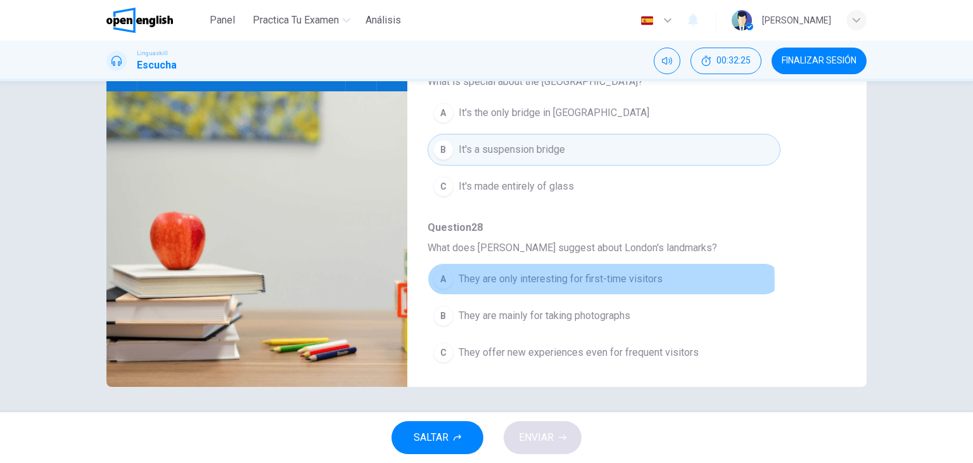
click at [578, 277] on span "They are only interesting for first-time visitors" at bounding box center [561, 278] width 204 height 15
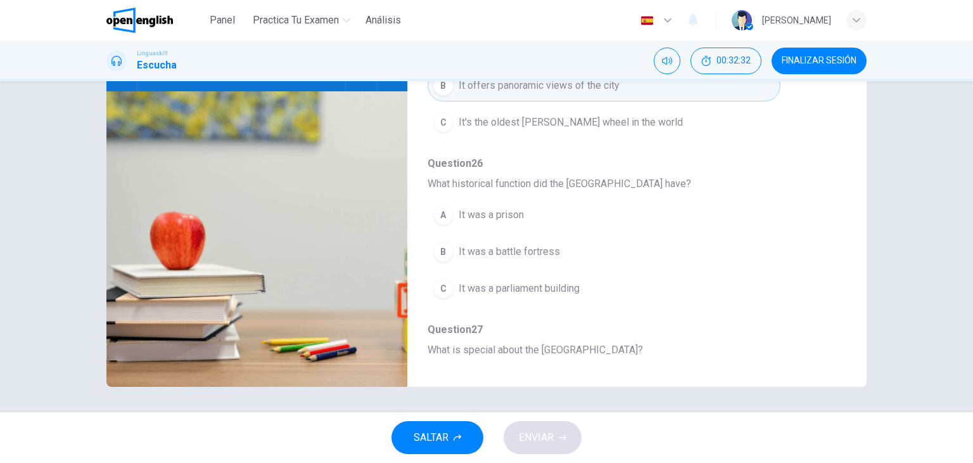
scroll to position [273, 0]
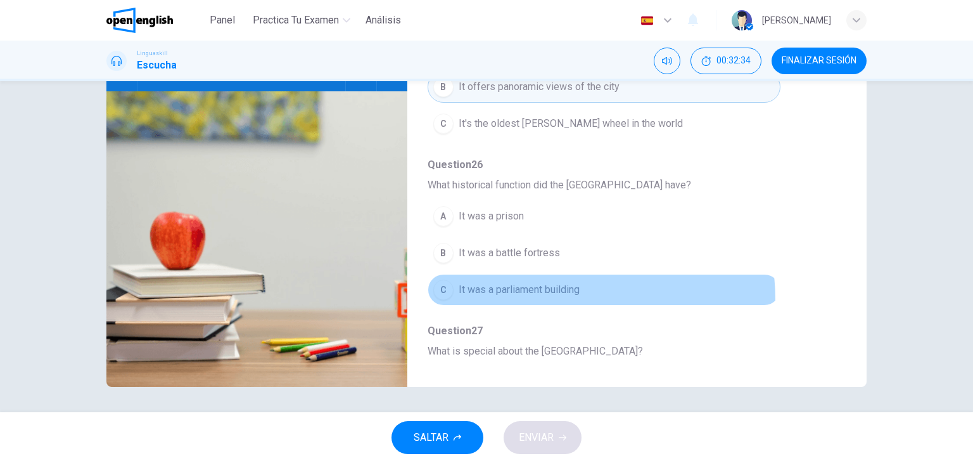
click at [574, 296] on button "C It was a parliament building" at bounding box center [604, 290] width 353 height 32
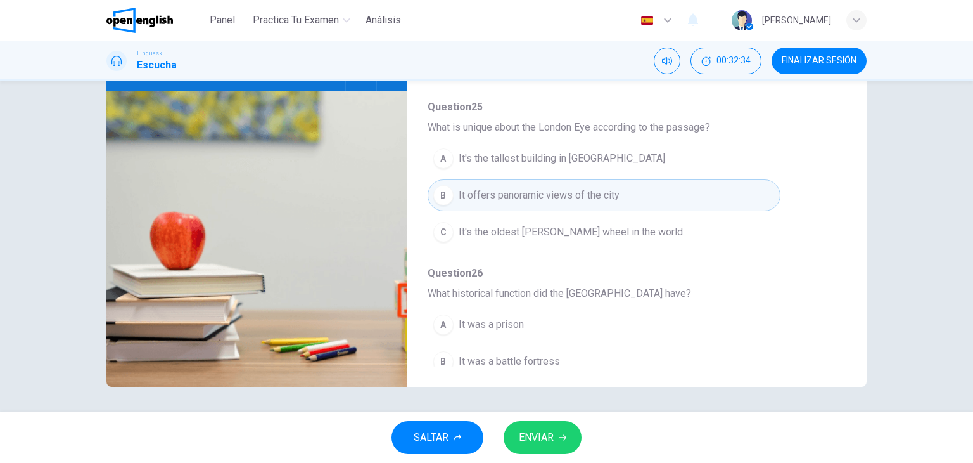
scroll to position [164, 0]
click at [568, 426] on button "ENVIAR" at bounding box center [543, 437] width 78 height 33
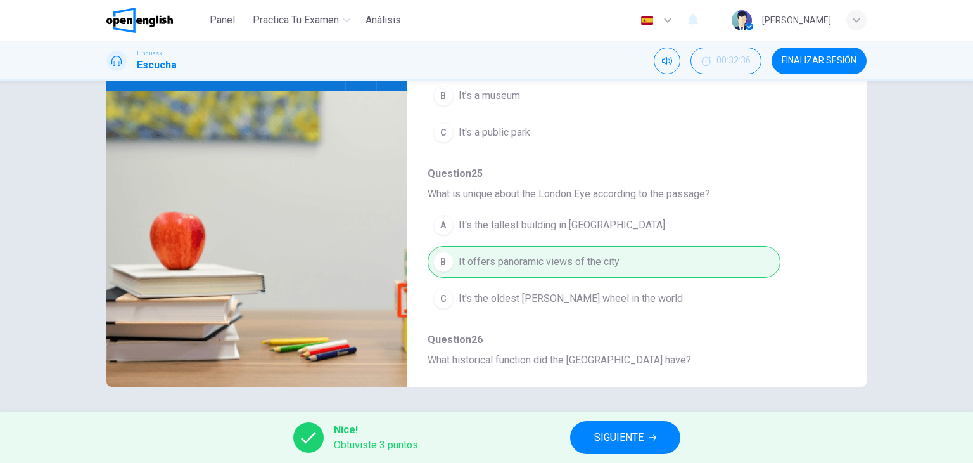
scroll to position [0, 0]
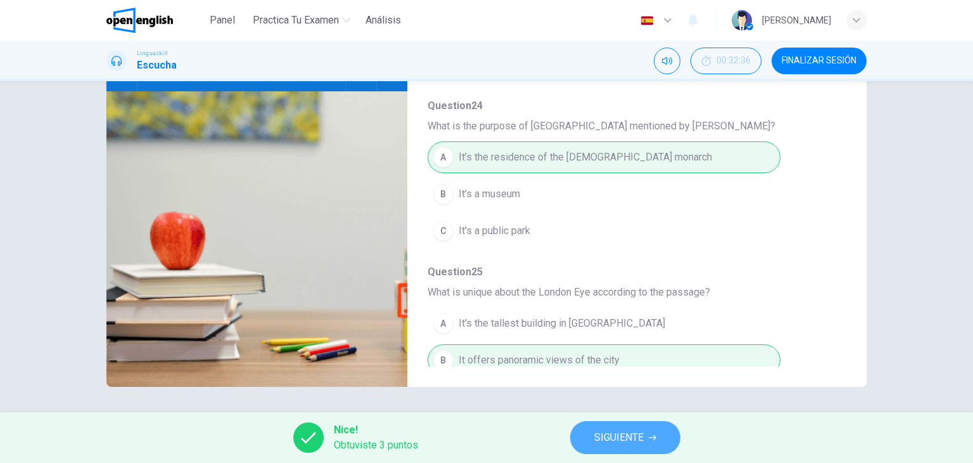
click at [643, 437] on span "SIGUIENTE" at bounding box center [618, 437] width 49 height 18
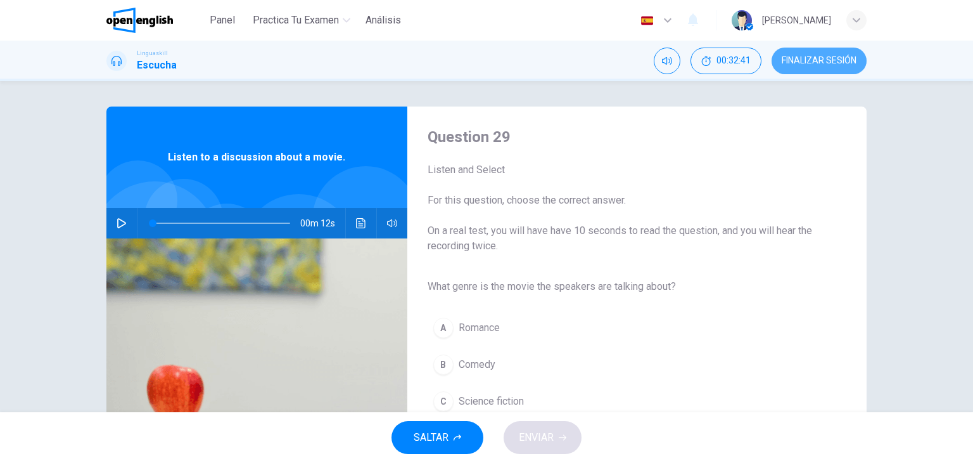
click at [808, 58] on span "FINALIZAR SESIÓN" at bounding box center [819, 61] width 75 height 10
